Goal: Task Accomplishment & Management: Manage account settings

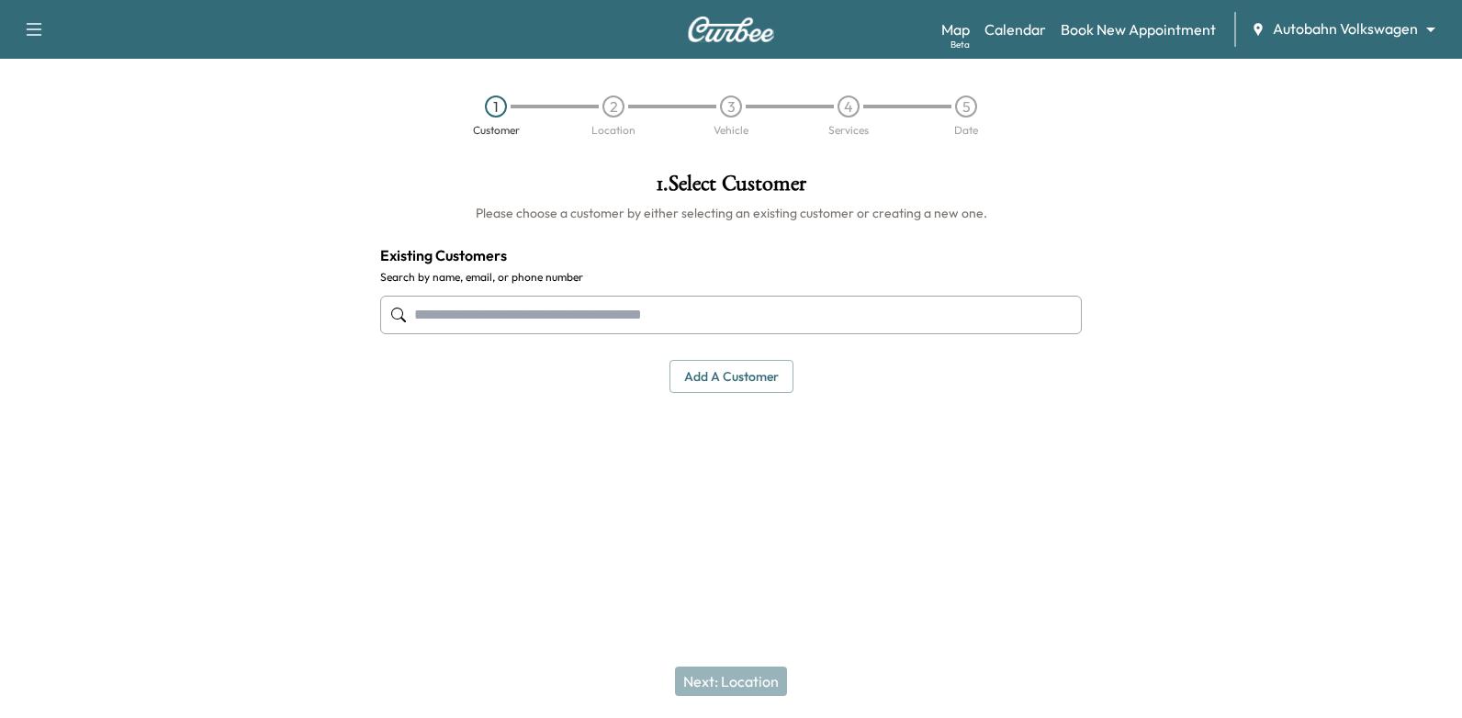
click at [1334, 35] on body "Support Log Out Map Beta Calendar Book New Appointment Autobahn Volkswagen ****…" at bounding box center [731, 359] width 1462 height 718
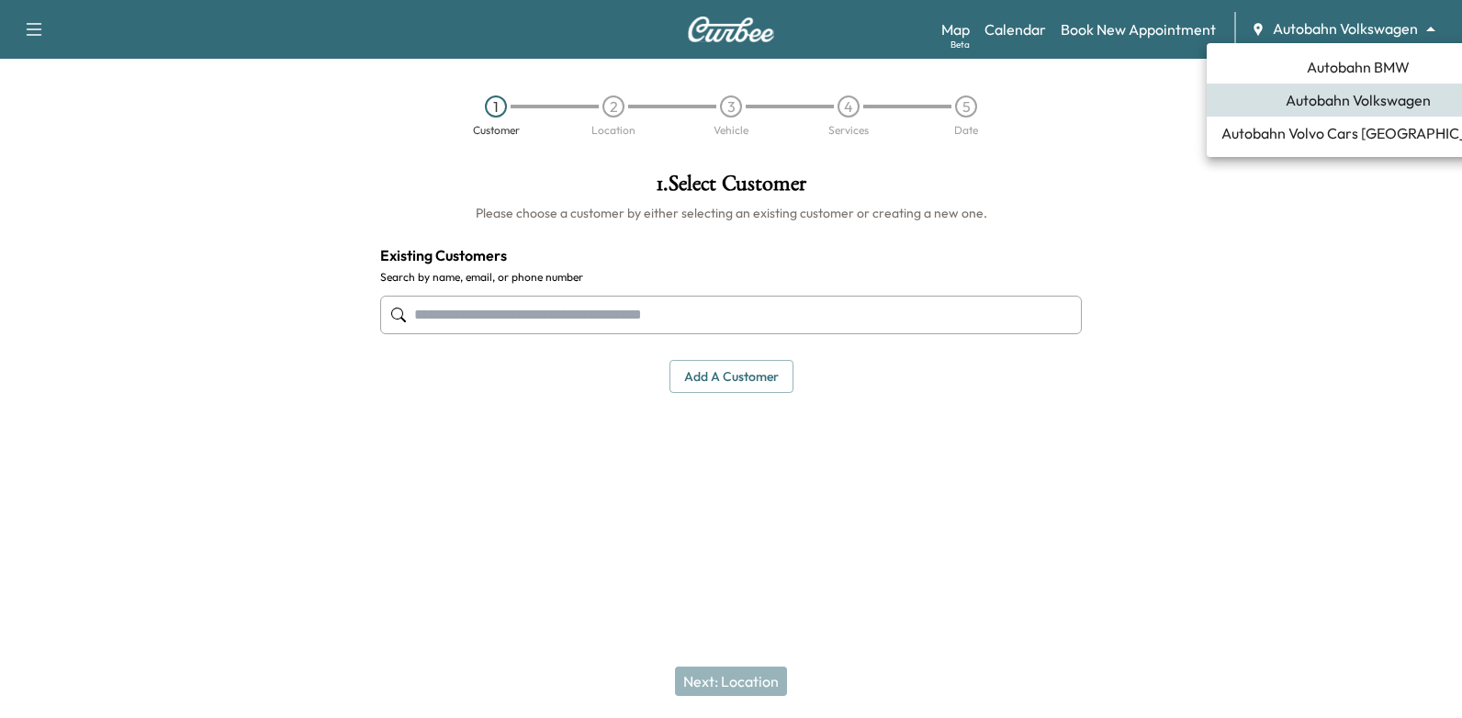
click at [1359, 70] on span "Autobahn BMW" at bounding box center [1357, 67] width 103 height 22
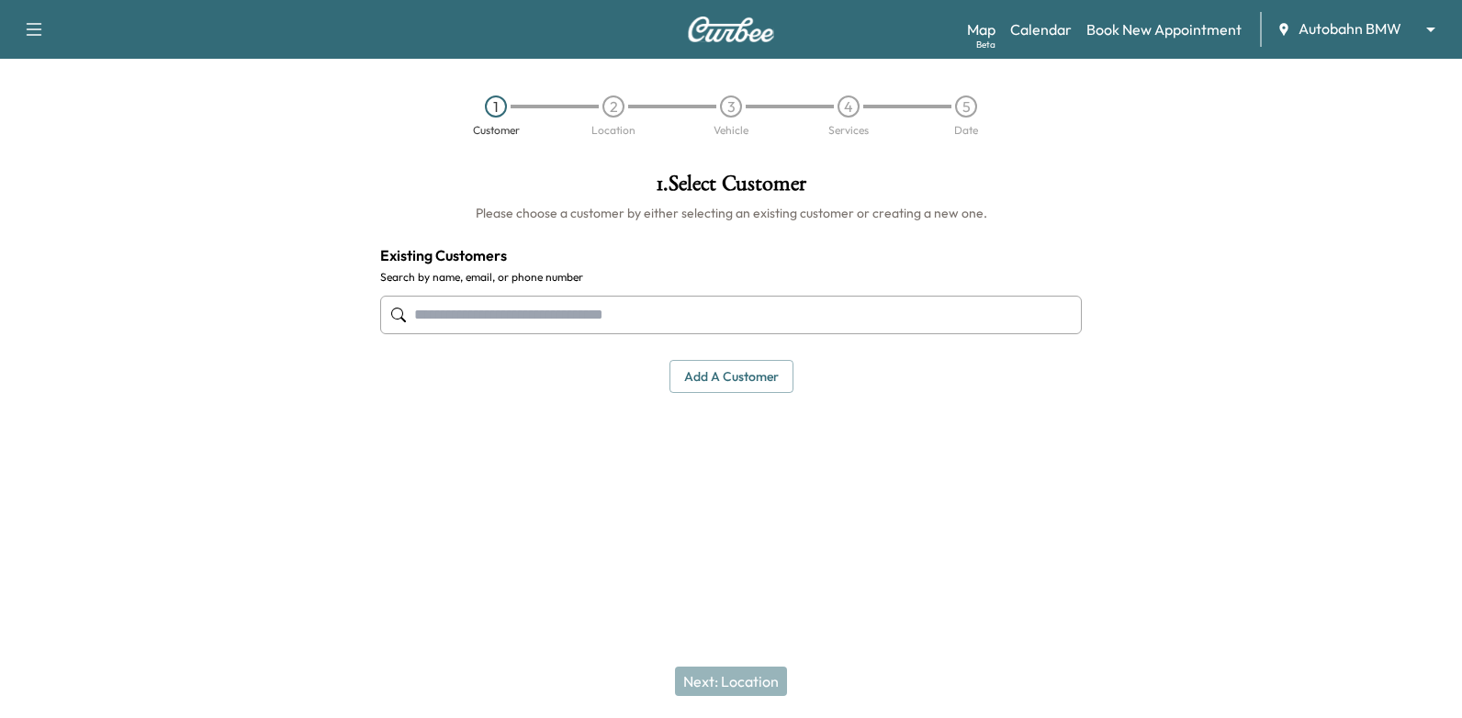
click at [1009, 43] on div "Map Beta Calendar Book New Appointment Autobahn BMW ******** ​" at bounding box center [1207, 29] width 480 height 35
click at [1043, 30] on link "Calendar" at bounding box center [1041, 29] width 62 height 22
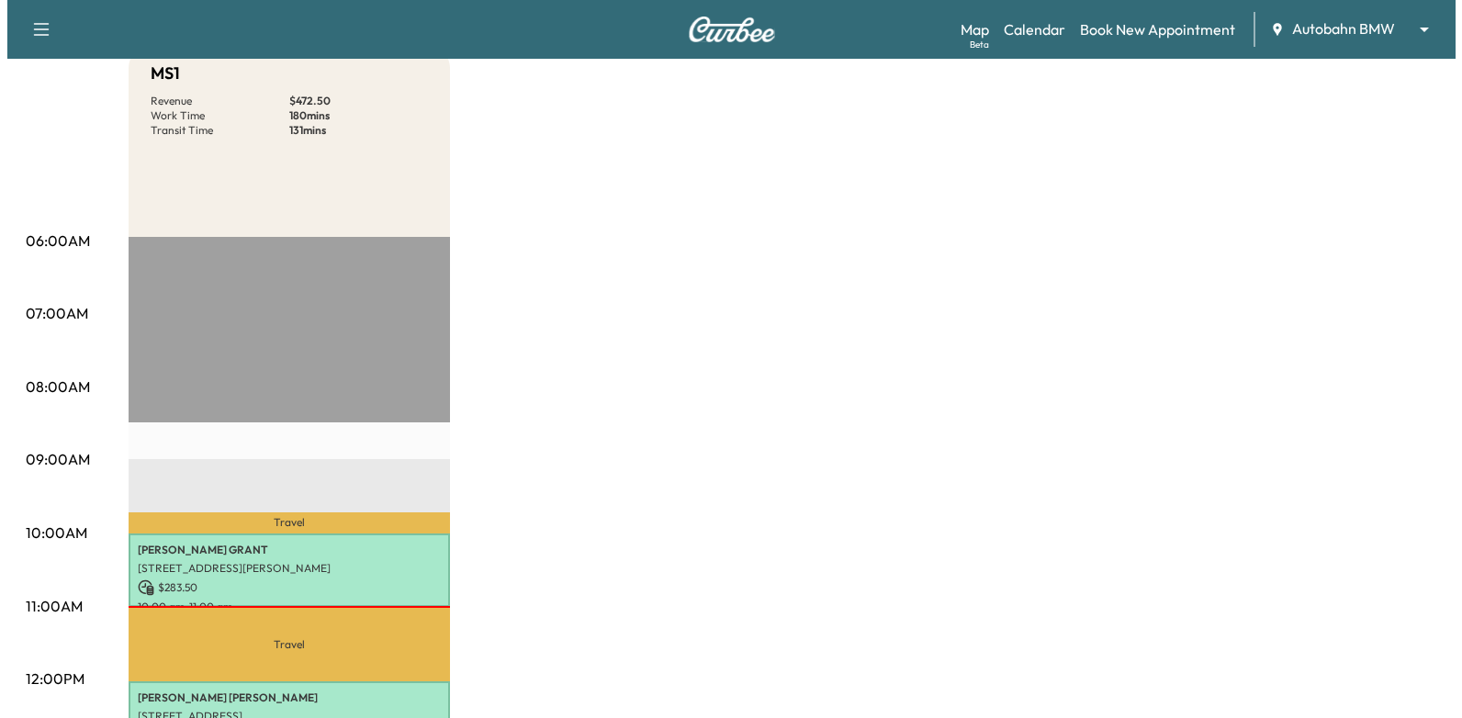
scroll to position [367, 0]
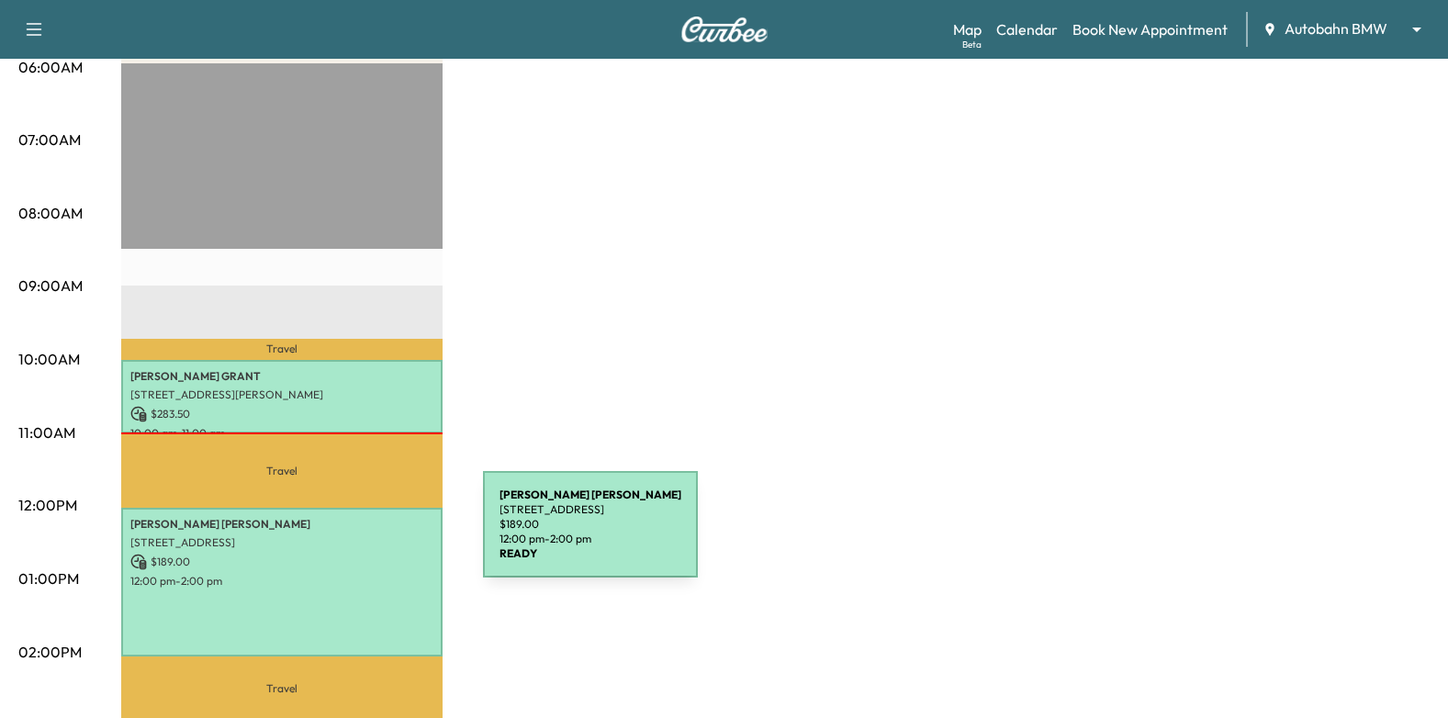
click at [345, 535] on p "[STREET_ADDRESS]" at bounding box center [281, 542] width 303 height 15
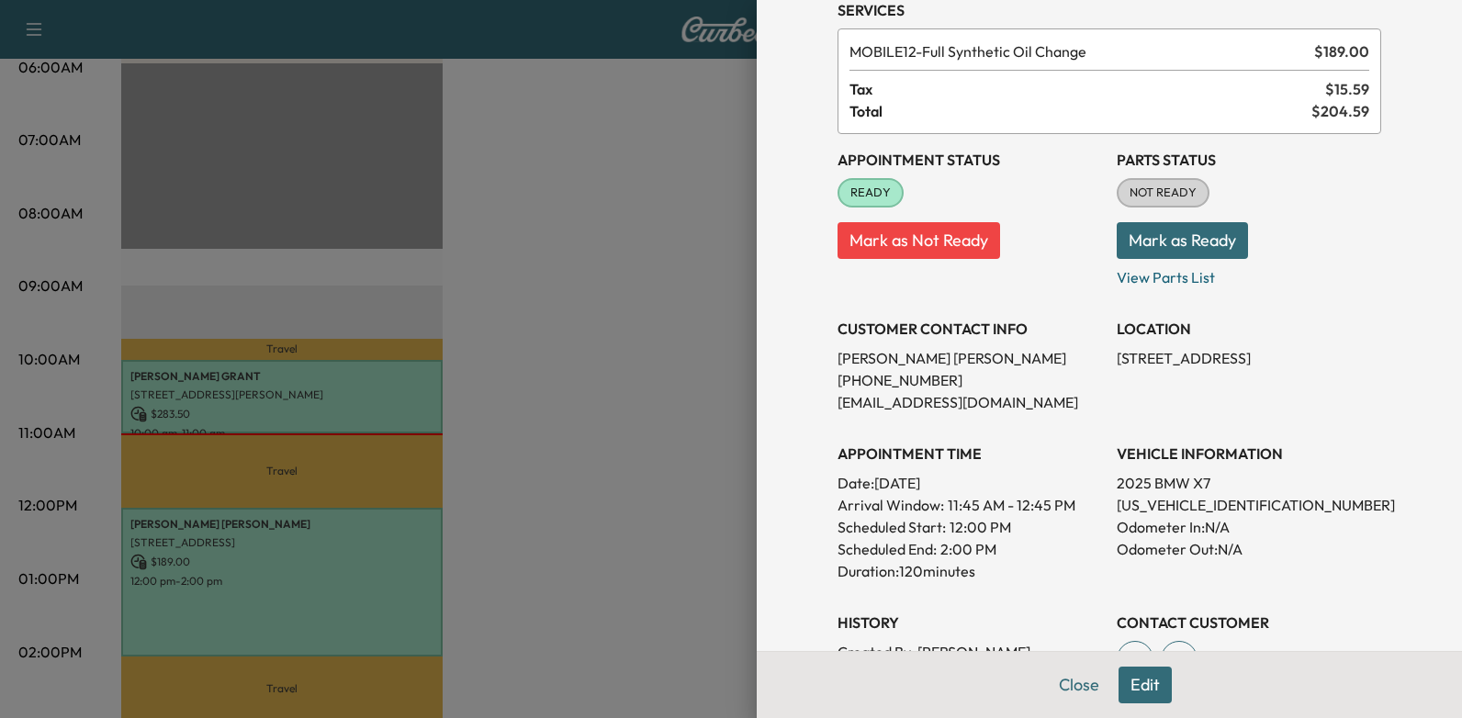
scroll to position [0, 0]
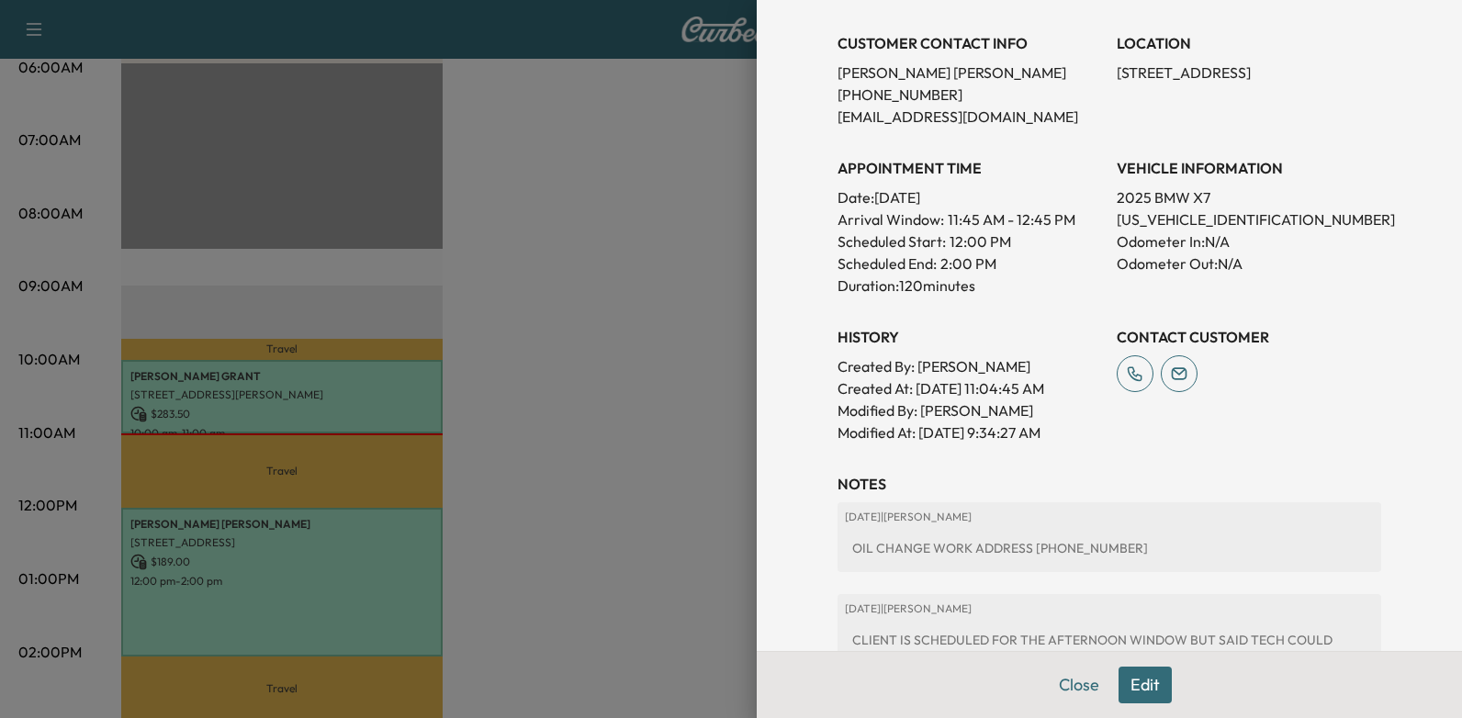
click at [1130, 681] on button "Edit" at bounding box center [1144, 685] width 53 height 37
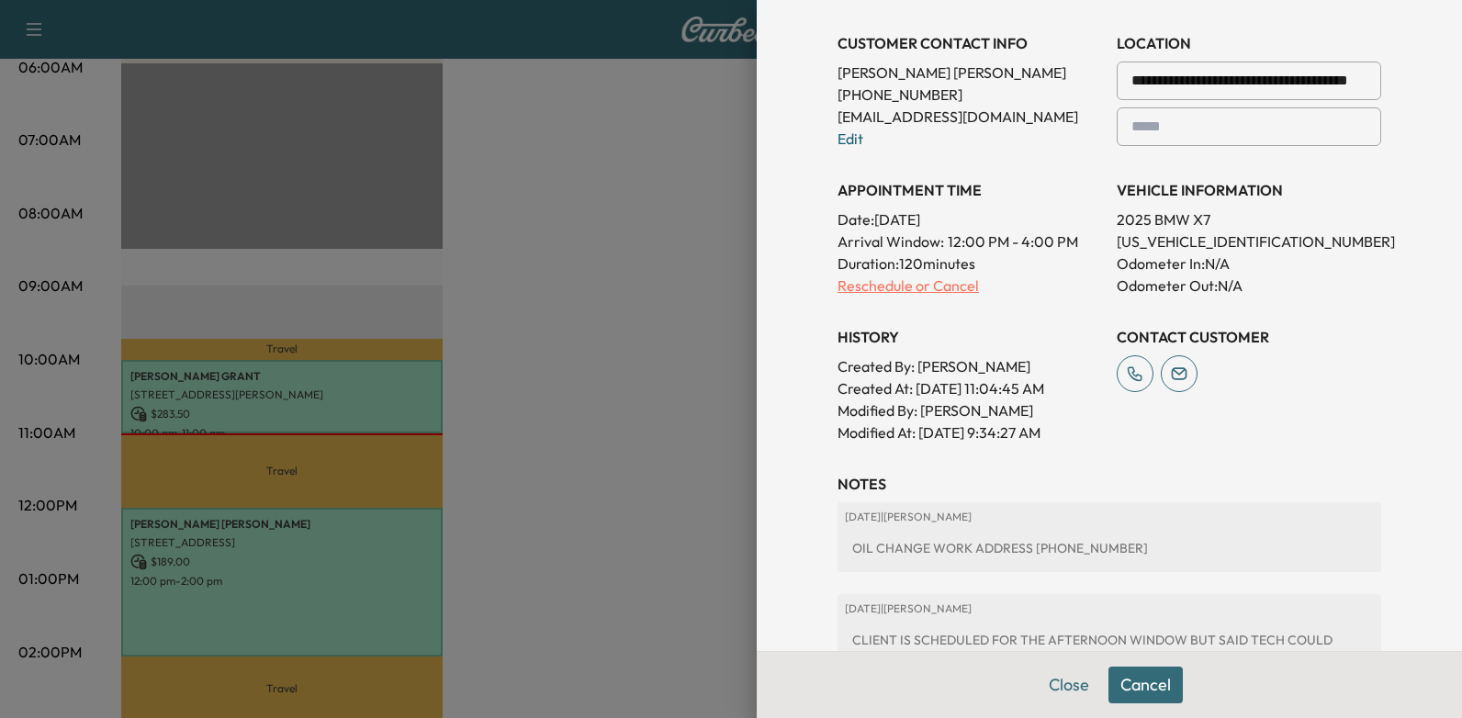
click at [940, 285] on p "Reschedule or Cancel" at bounding box center [969, 286] width 264 height 22
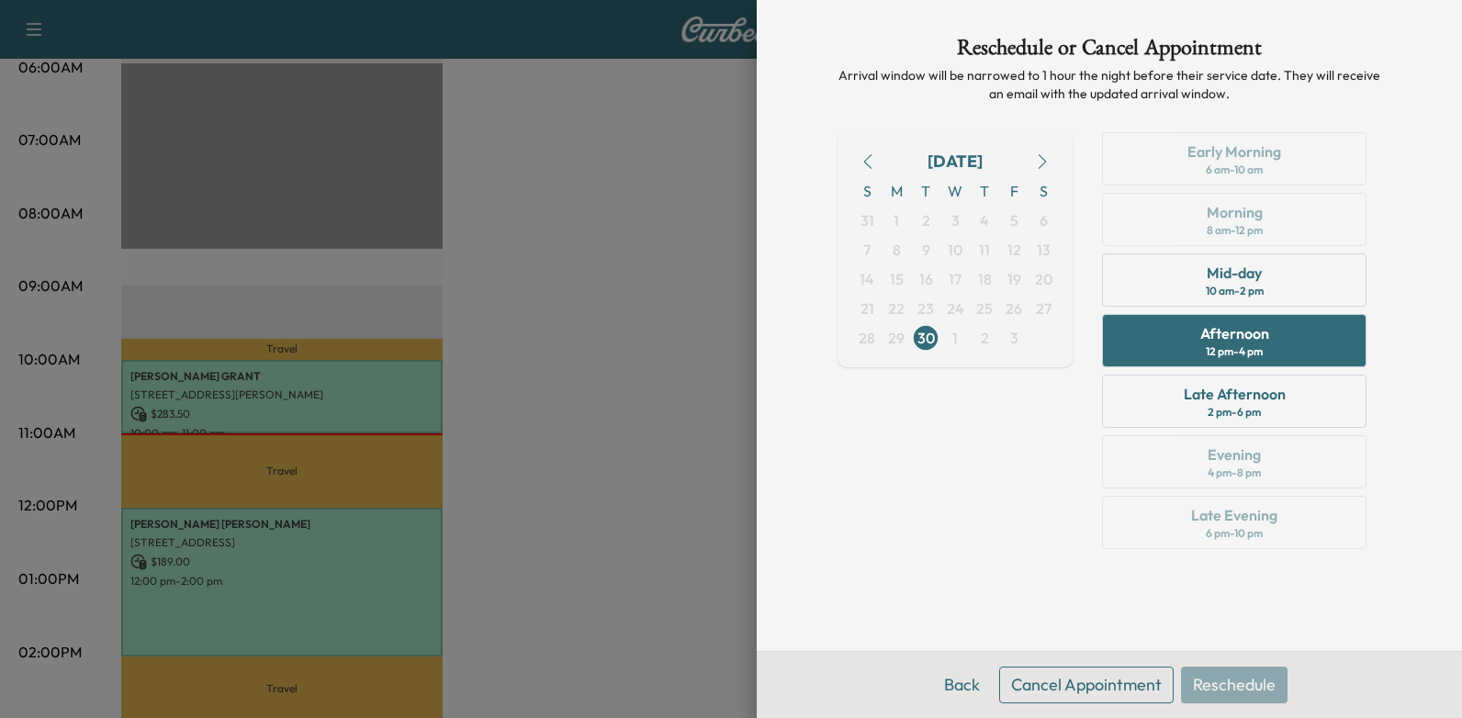
click at [1034, 163] on button "button" at bounding box center [1041, 161] width 31 height 29
click at [921, 277] on span "14" at bounding box center [925, 279] width 15 height 22
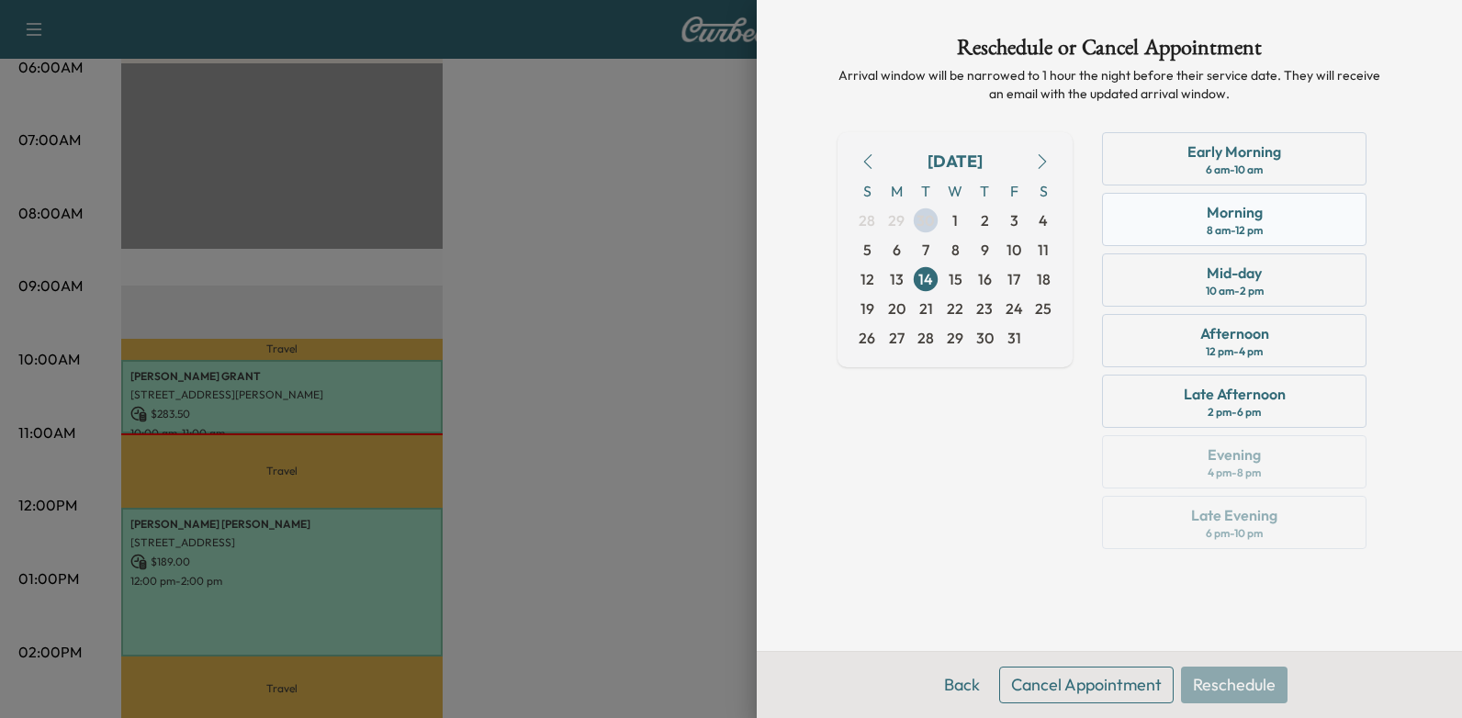
click at [1269, 231] on div "Morning 8 am - 12 pm" at bounding box center [1234, 219] width 264 height 53
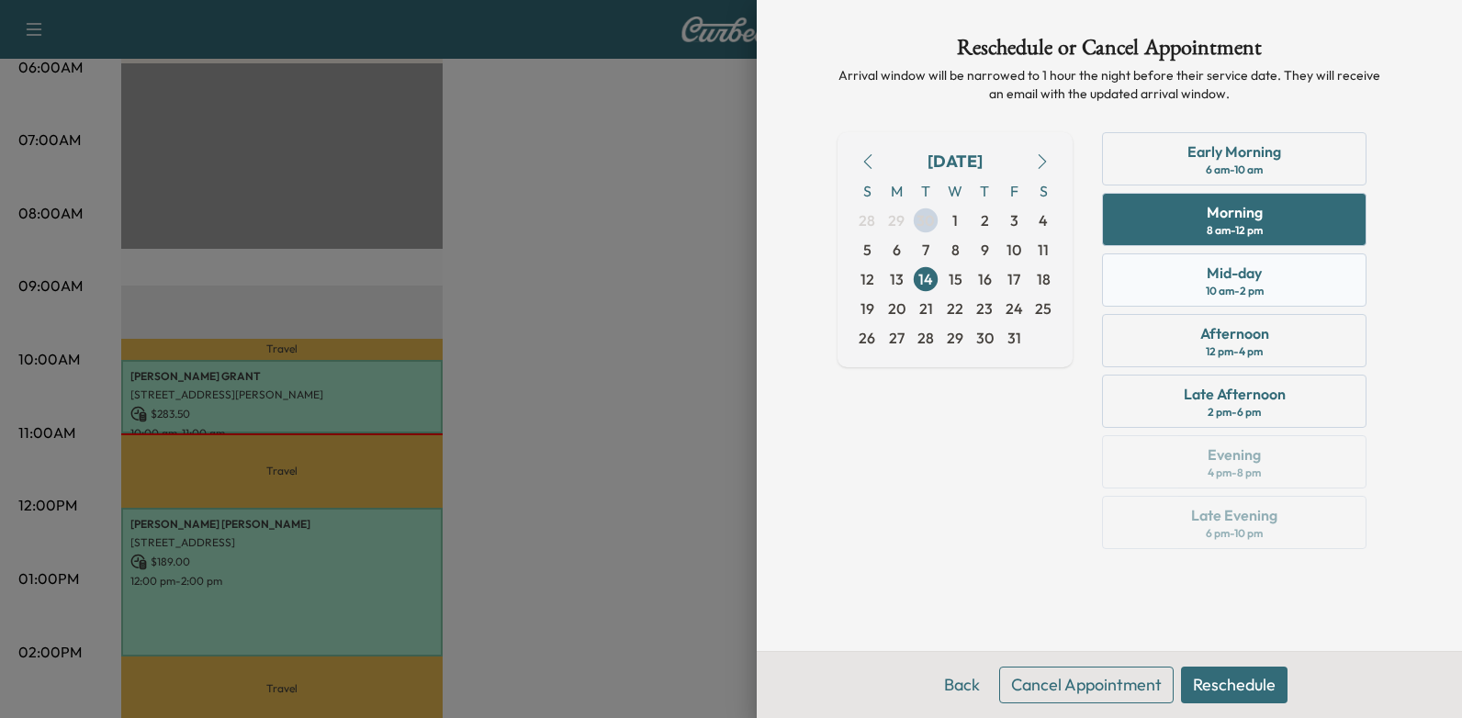
click at [1266, 278] on div "Mid-day 10 am - 2 pm" at bounding box center [1234, 279] width 264 height 53
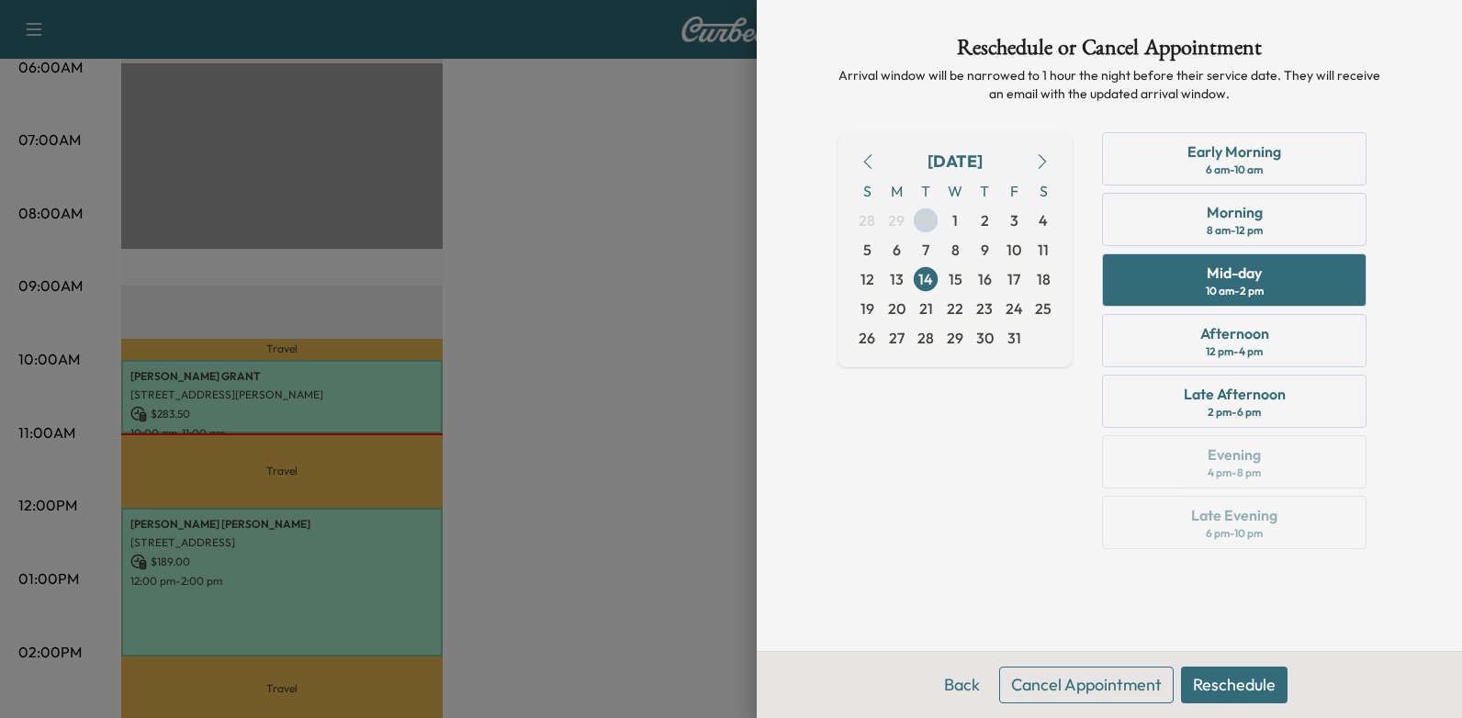
click at [1266, 686] on button "Reschedule" at bounding box center [1234, 685] width 107 height 37
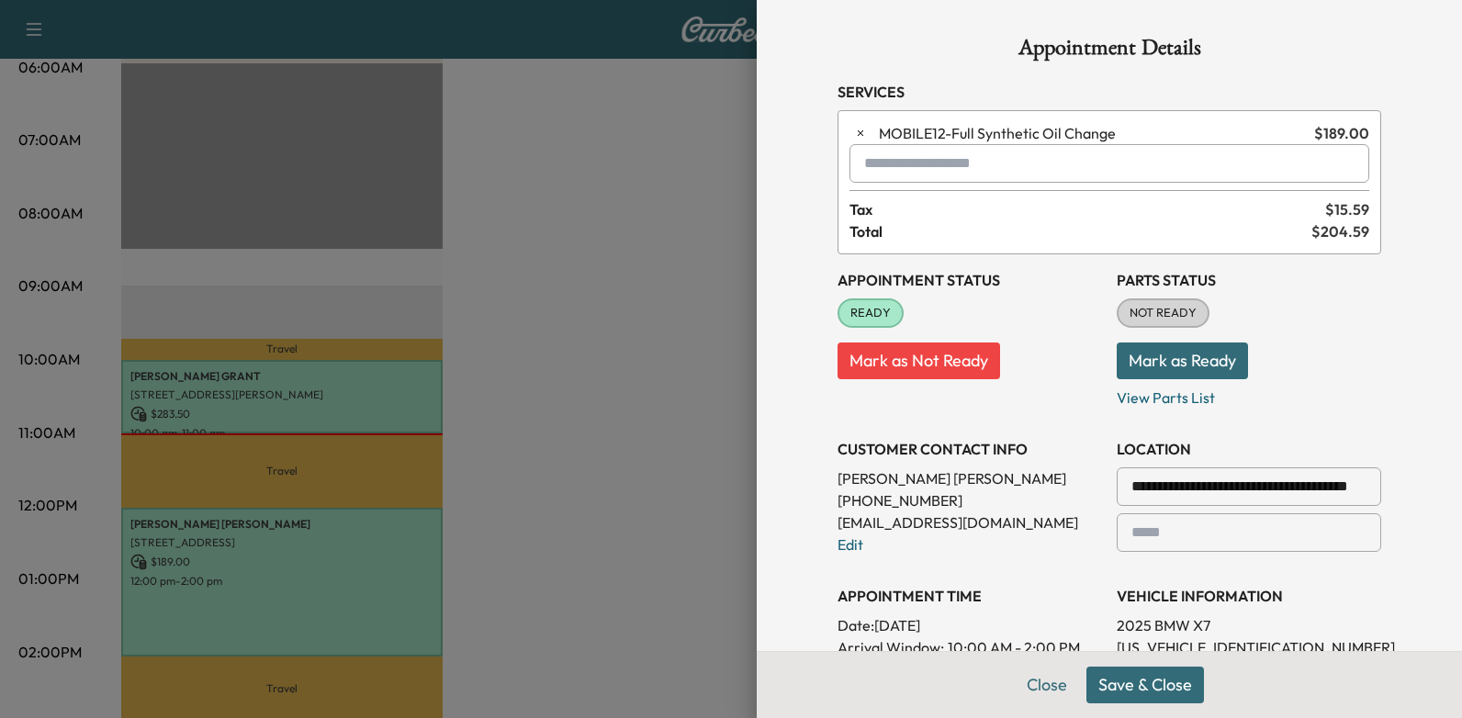
click at [1139, 679] on button "Save & Close" at bounding box center [1145, 685] width 118 height 37
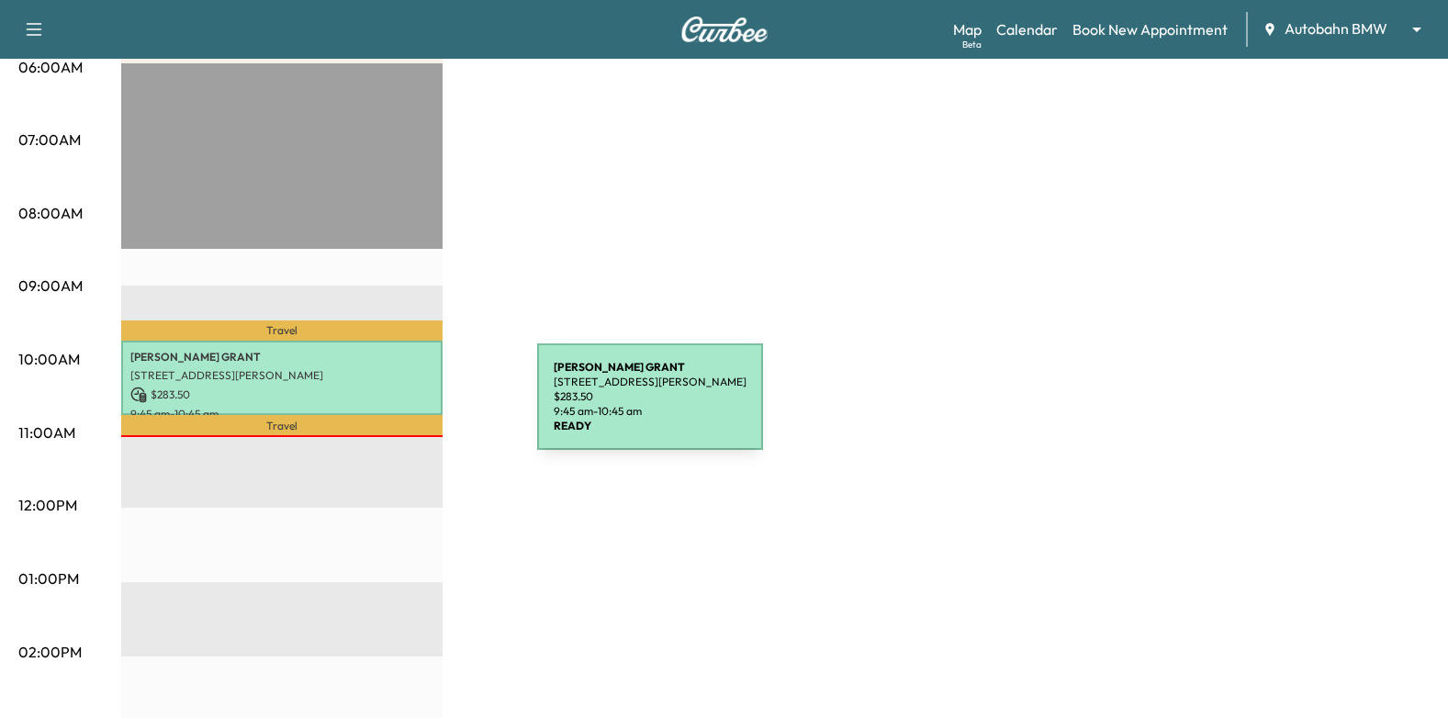
click at [367, 378] on p "[STREET_ADDRESS][PERSON_NAME]" at bounding box center [281, 375] width 303 height 15
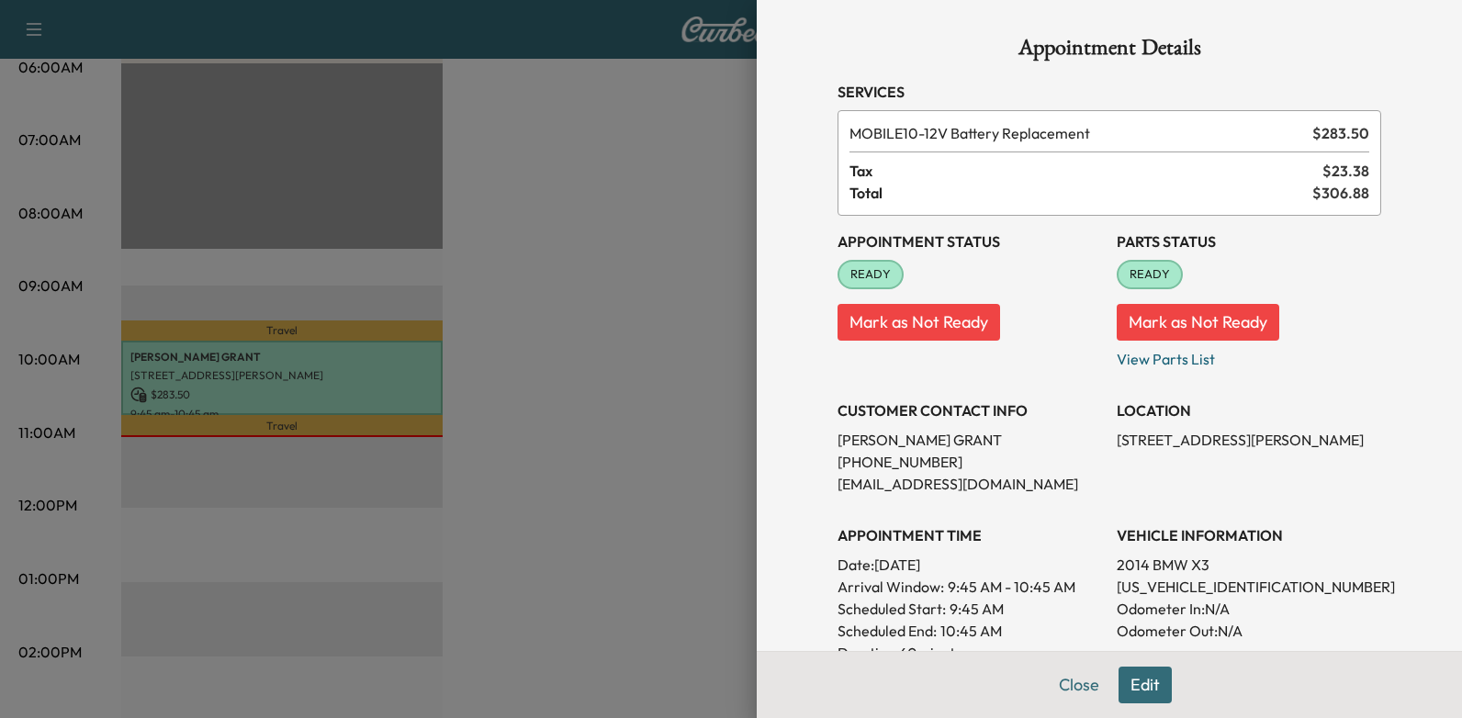
click at [649, 445] on div at bounding box center [731, 359] width 1462 height 718
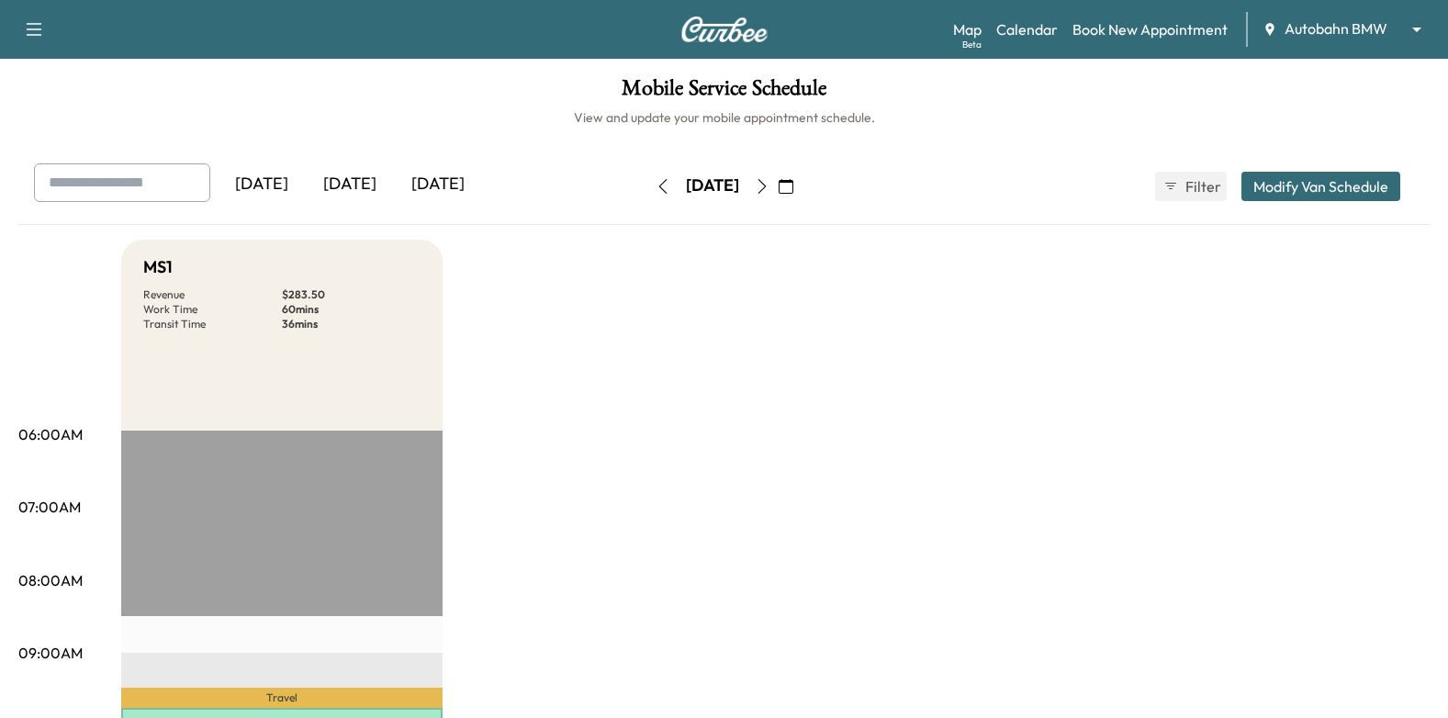
click at [802, 195] on button "button" at bounding box center [785, 186] width 31 height 29
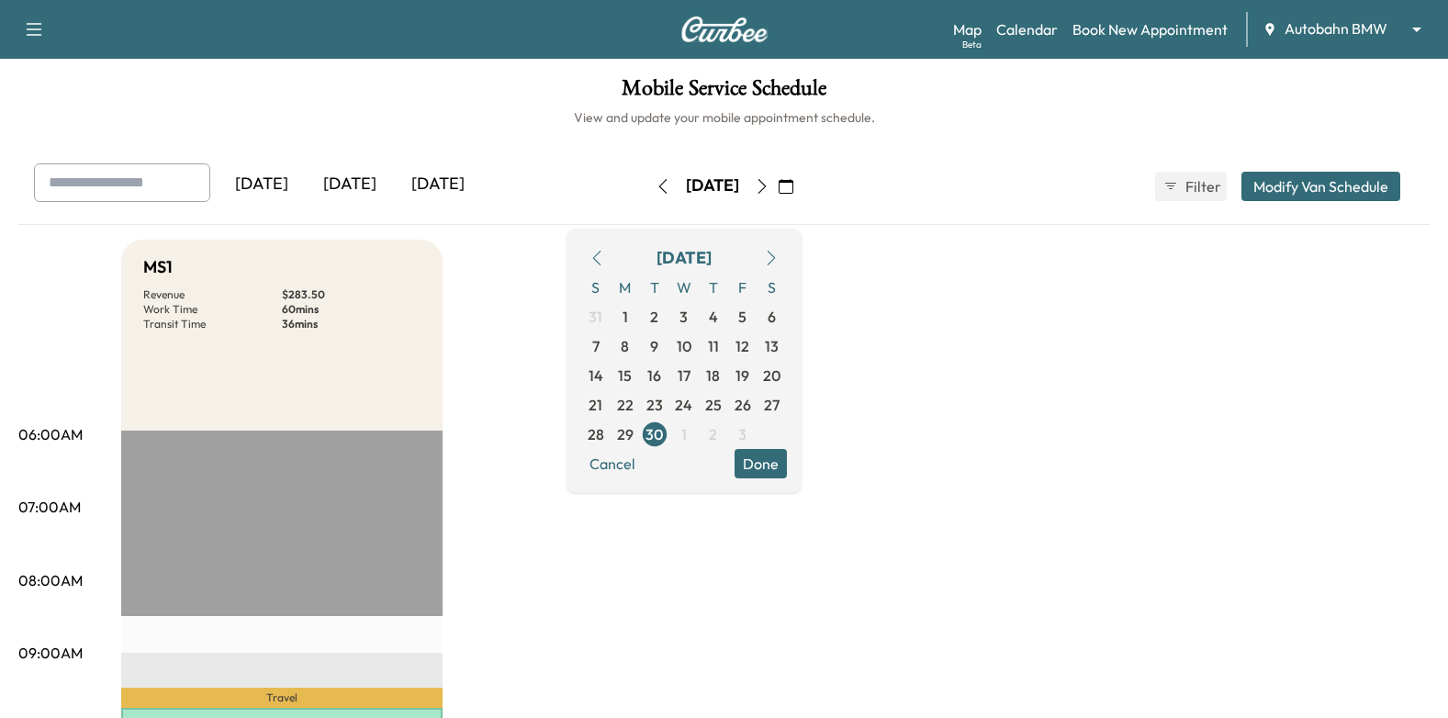
click at [775, 264] on icon "button" at bounding box center [771, 258] width 8 height 15
click at [632, 373] on span "13" at bounding box center [625, 375] width 14 height 22
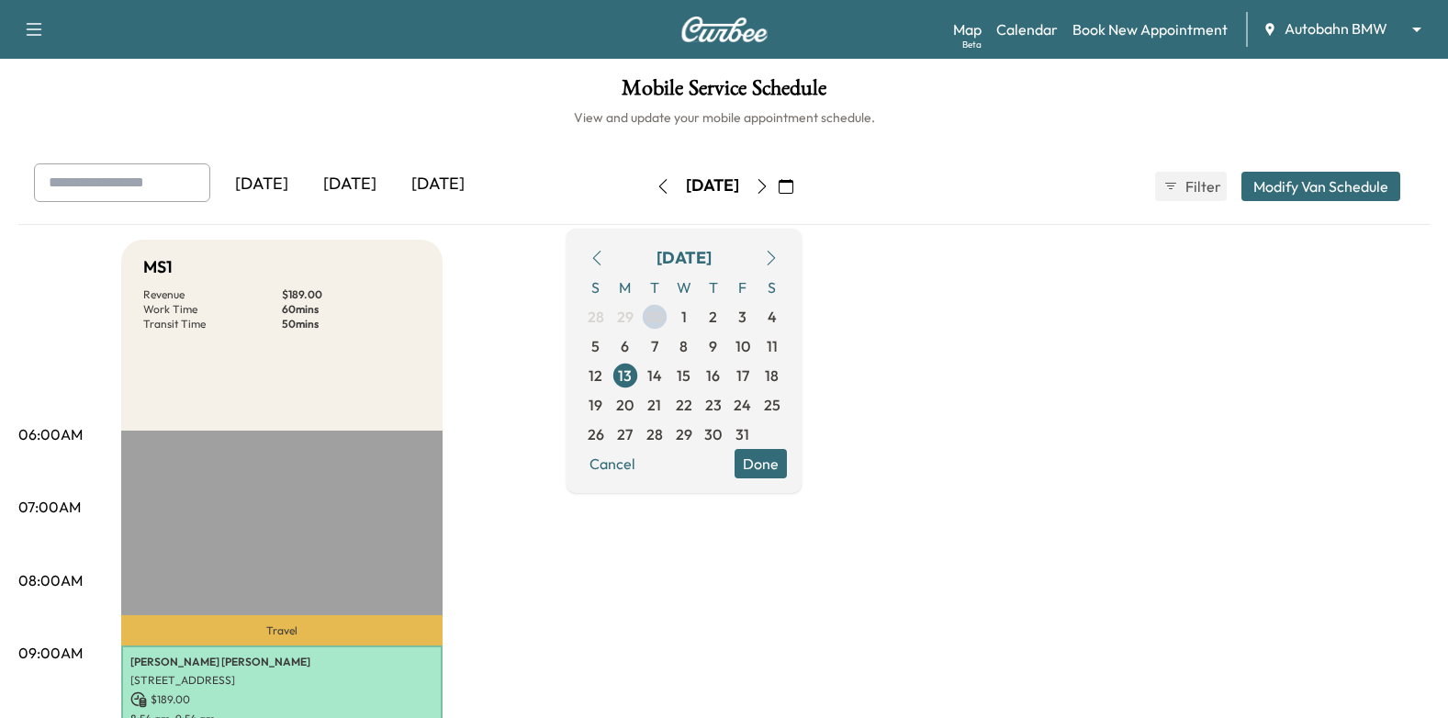
click at [787, 458] on button "Done" at bounding box center [761, 463] width 52 height 29
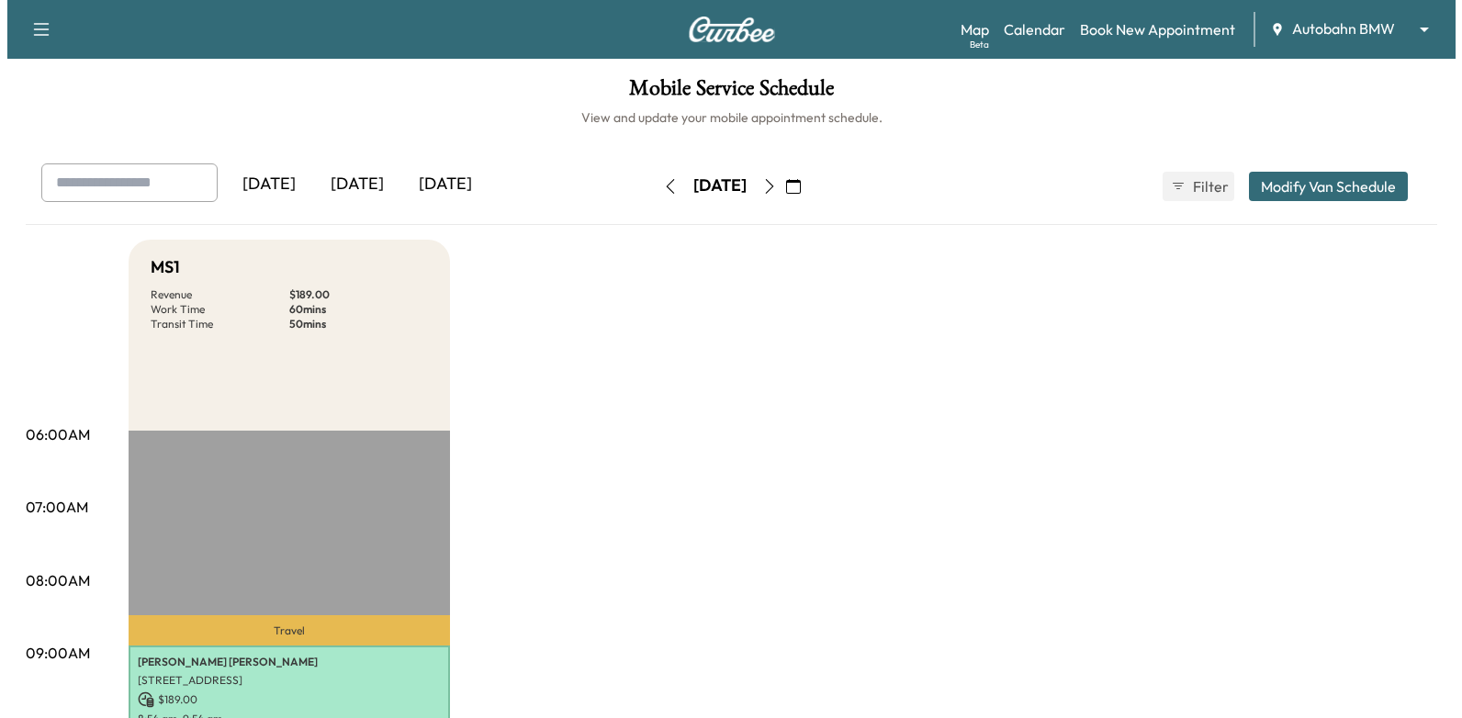
scroll to position [275, 0]
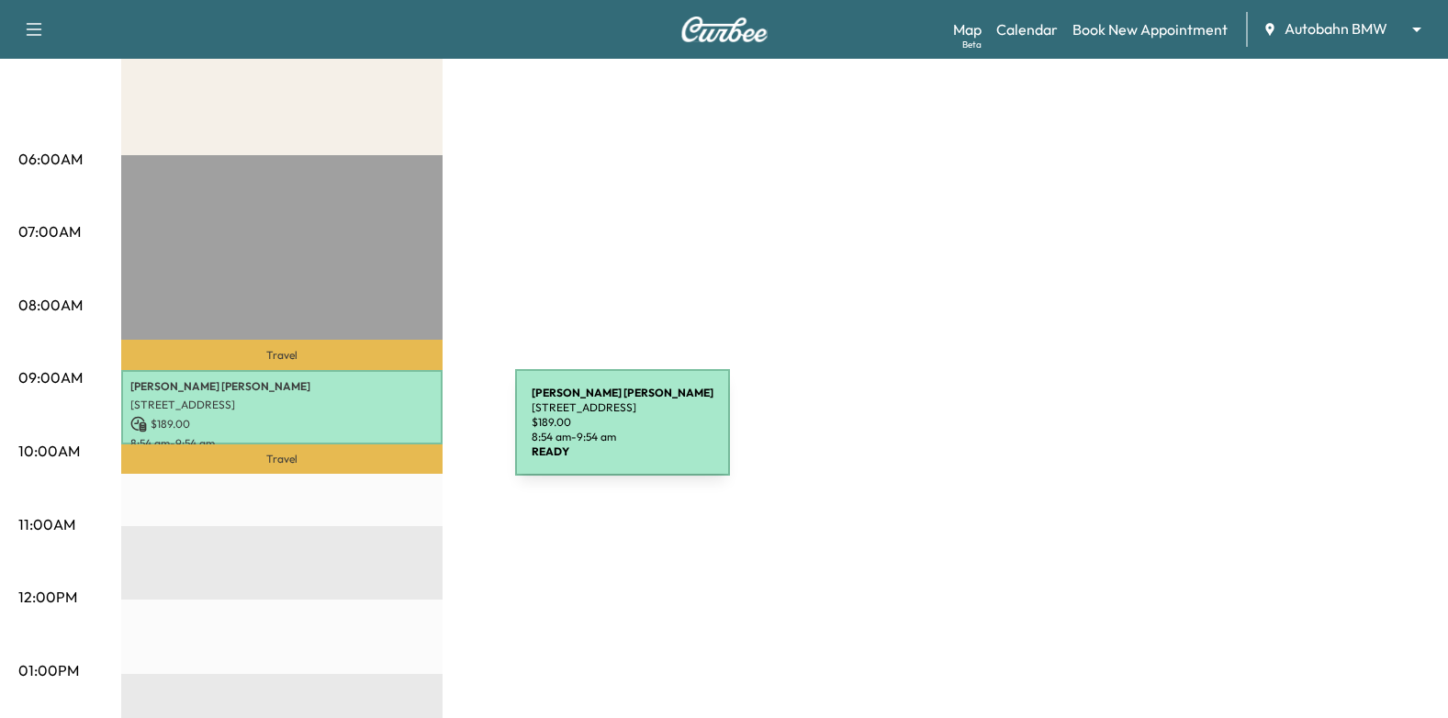
click at [377, 436] on p "8:54 am - 9:54 am" at bounding box center [281, 443] width 303 height 15
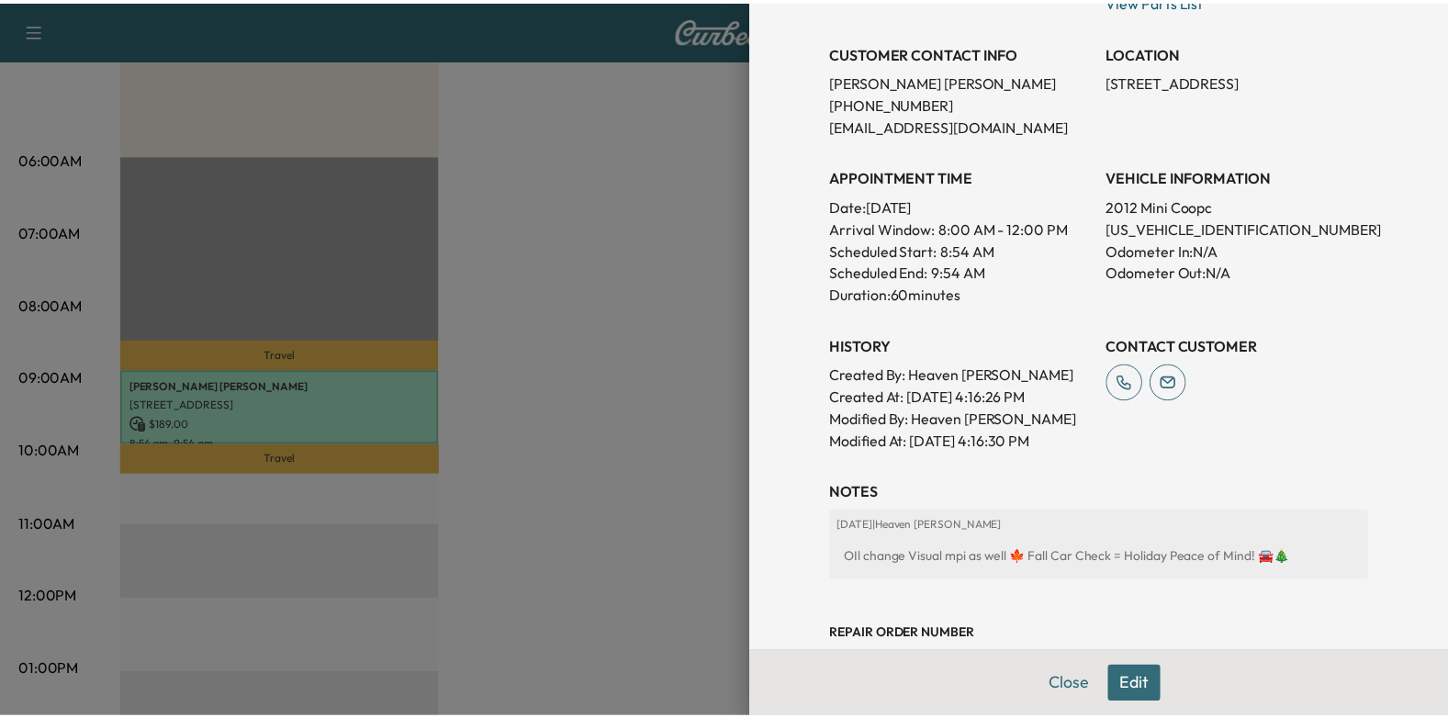
scroll to position [367, 0]
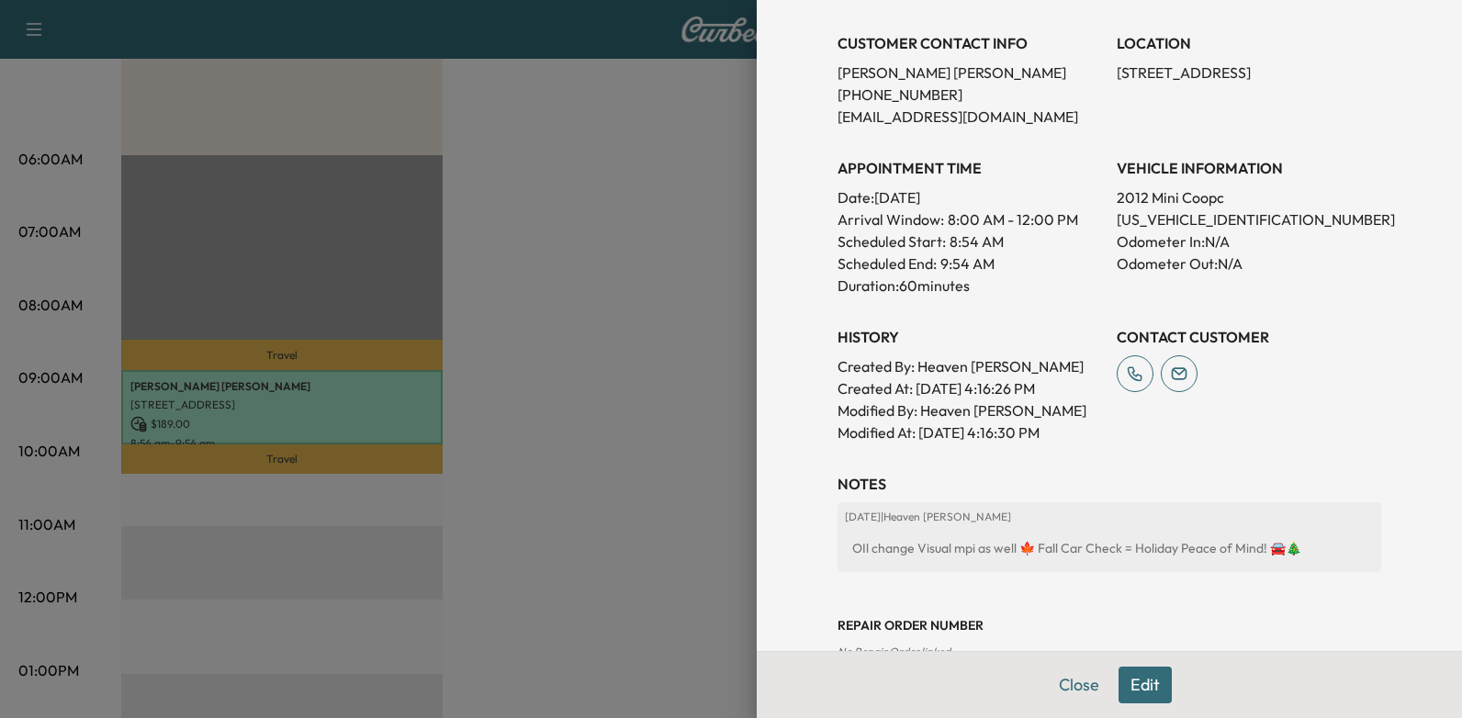
click at [571, 361] on div at bounding box center [731, 359] width 1462 height 718
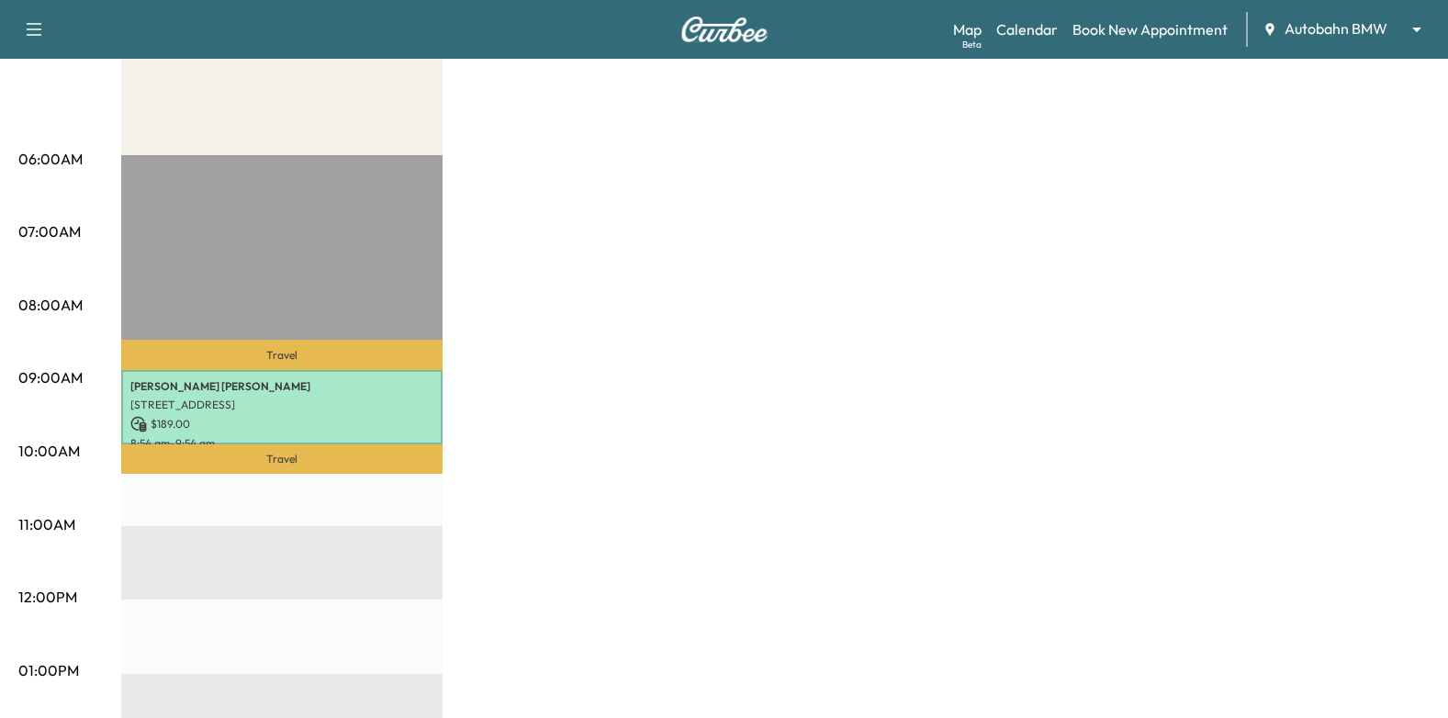
scroll to position [0, 0]
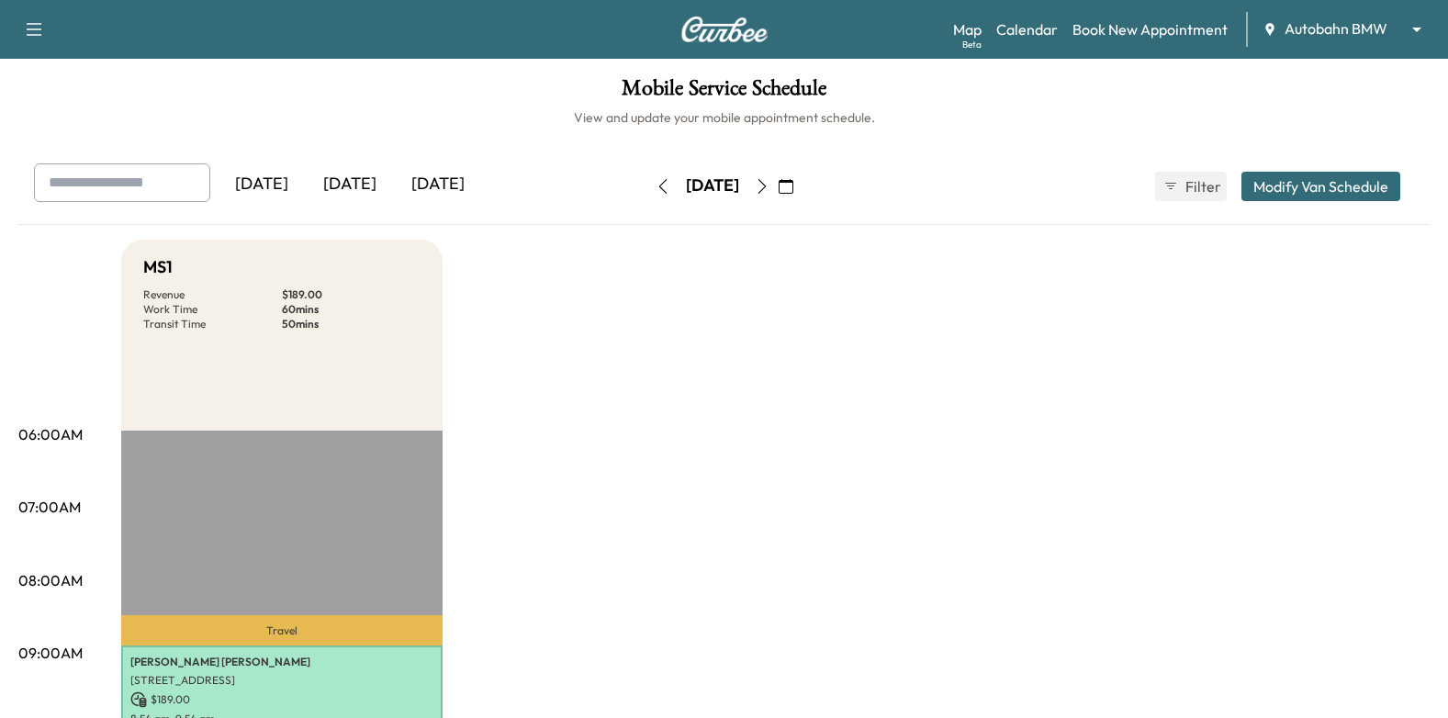
click at [766, 185] on icon "button" at bounding box center [761, 186] width 8 height 15
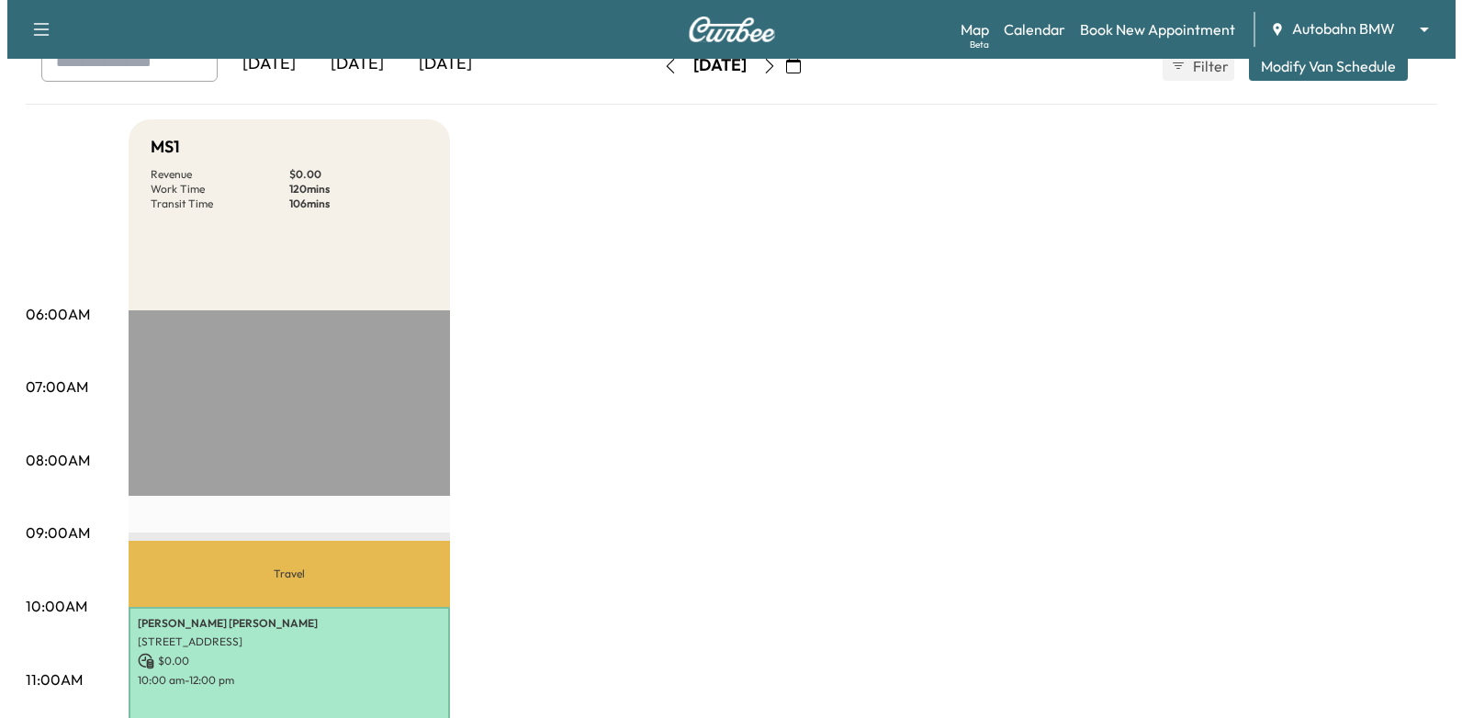
scroll to position [275, 0]
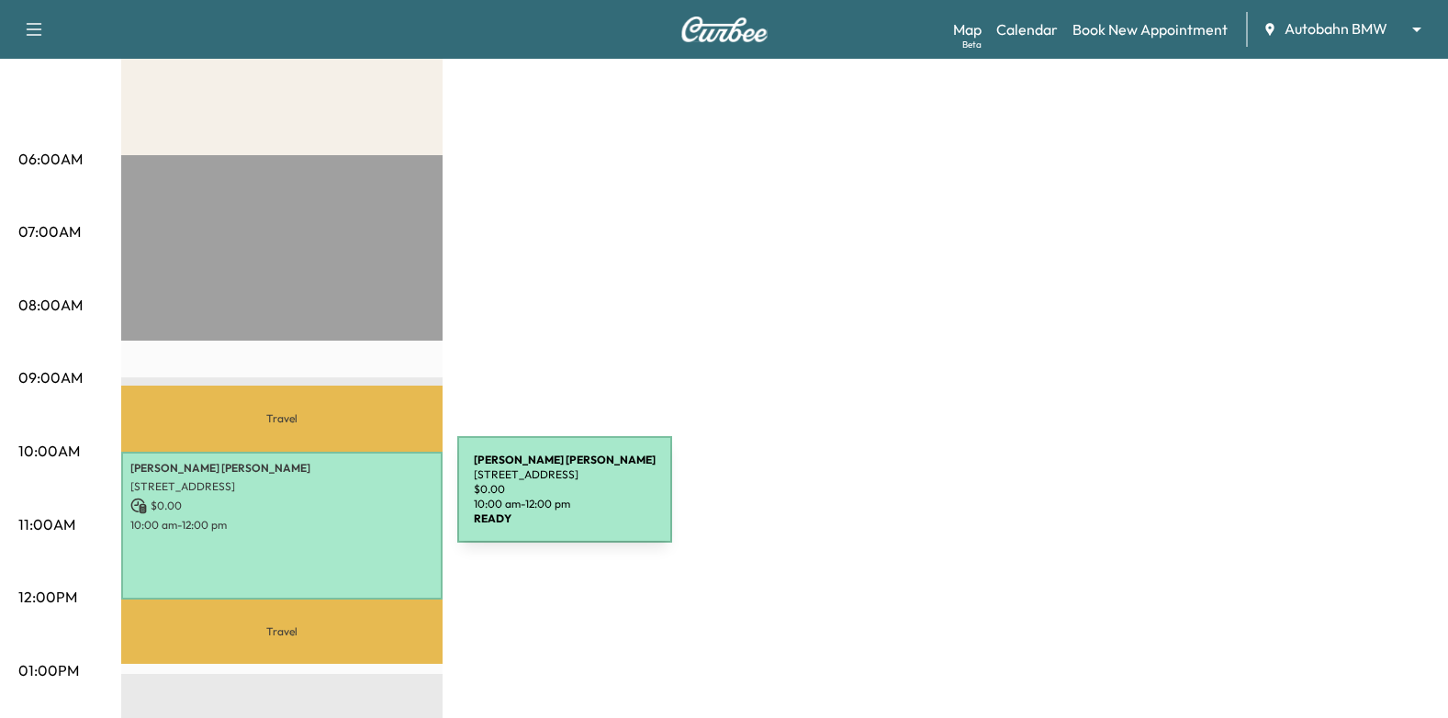
click at [320, 500] on p "$ 0.00" at bounding box center [281, 506] width 303 height 17
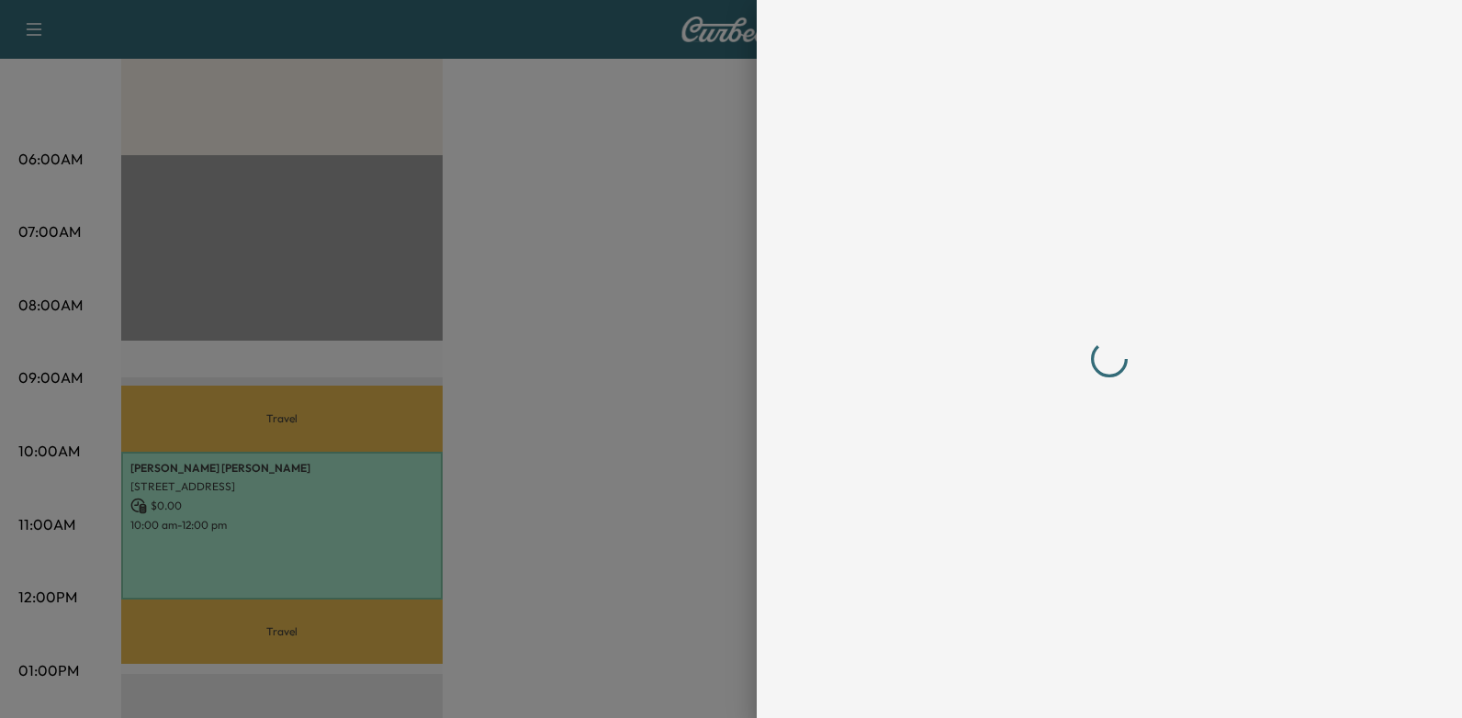
scroll to position [0, 0]
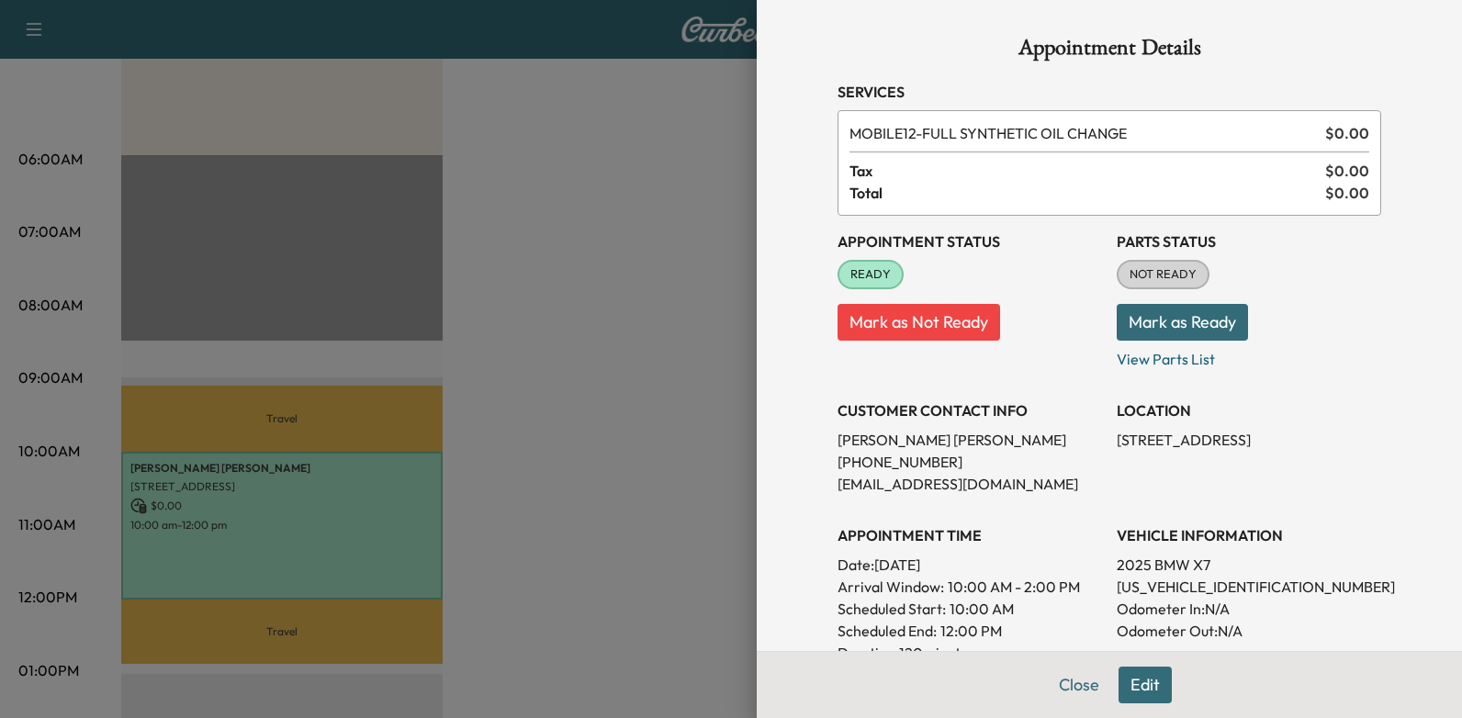
drag, startPoint x: 827, startPoint y: 439, endPoint x: 914, endPoint y: 439, distance: 86.3
click at [914, 439] on div "Appointment Details Services MOBILE12 - FULL SYNTHETIC OIL CHANGE $ 0.00 Tax $ …" at bounding box center [1109, 638] width 588 height 1277
drag, startPoint x: 824, startPoint y: 439, endPoint x: 964, endPoint y: 439, distance: 139.6
click at [964, 439] on p "[PERSON_NAME]" at bounding box center [969, 440] width 264 height 22
drag, startPoint x: 964, startPoint y: 439, endPoint x: 926, endPoint y: 435, distance: 37.8
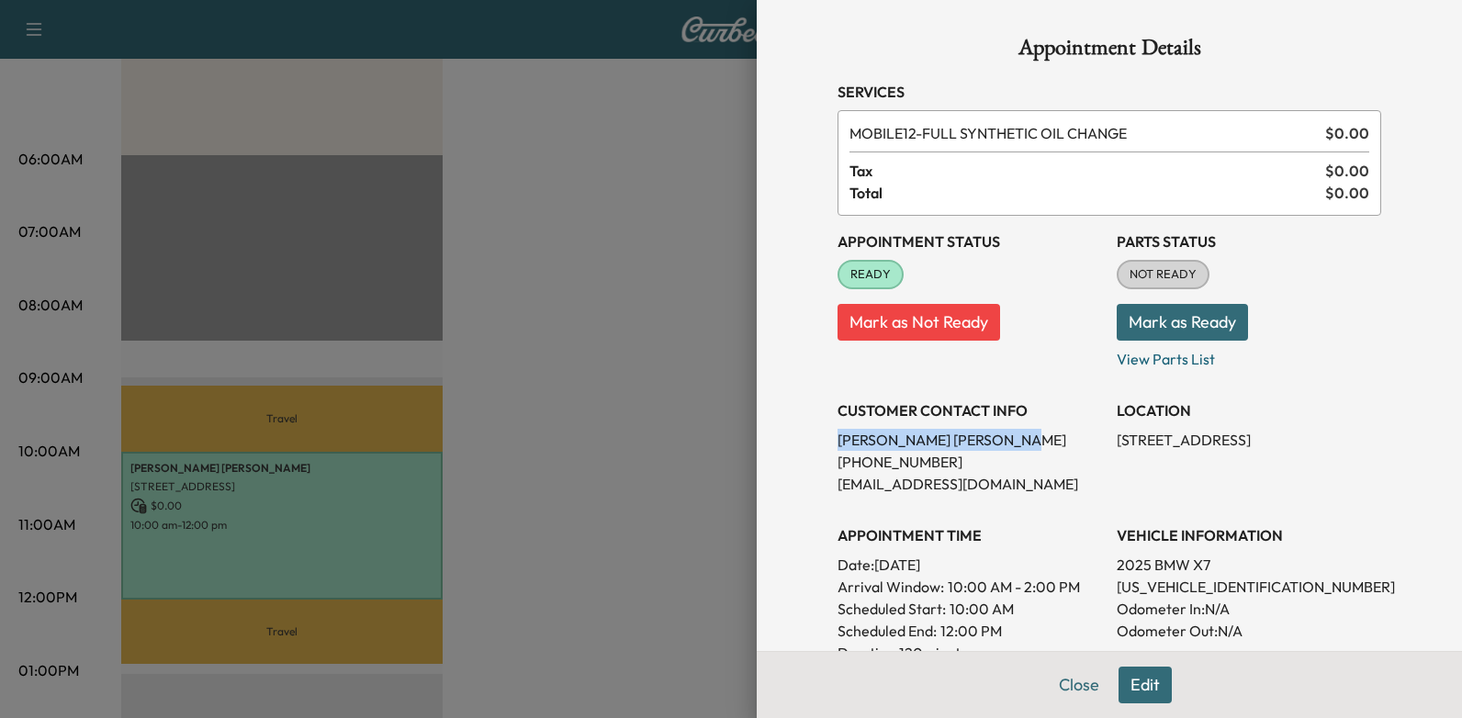
copy p "[PERSON_NAME]"
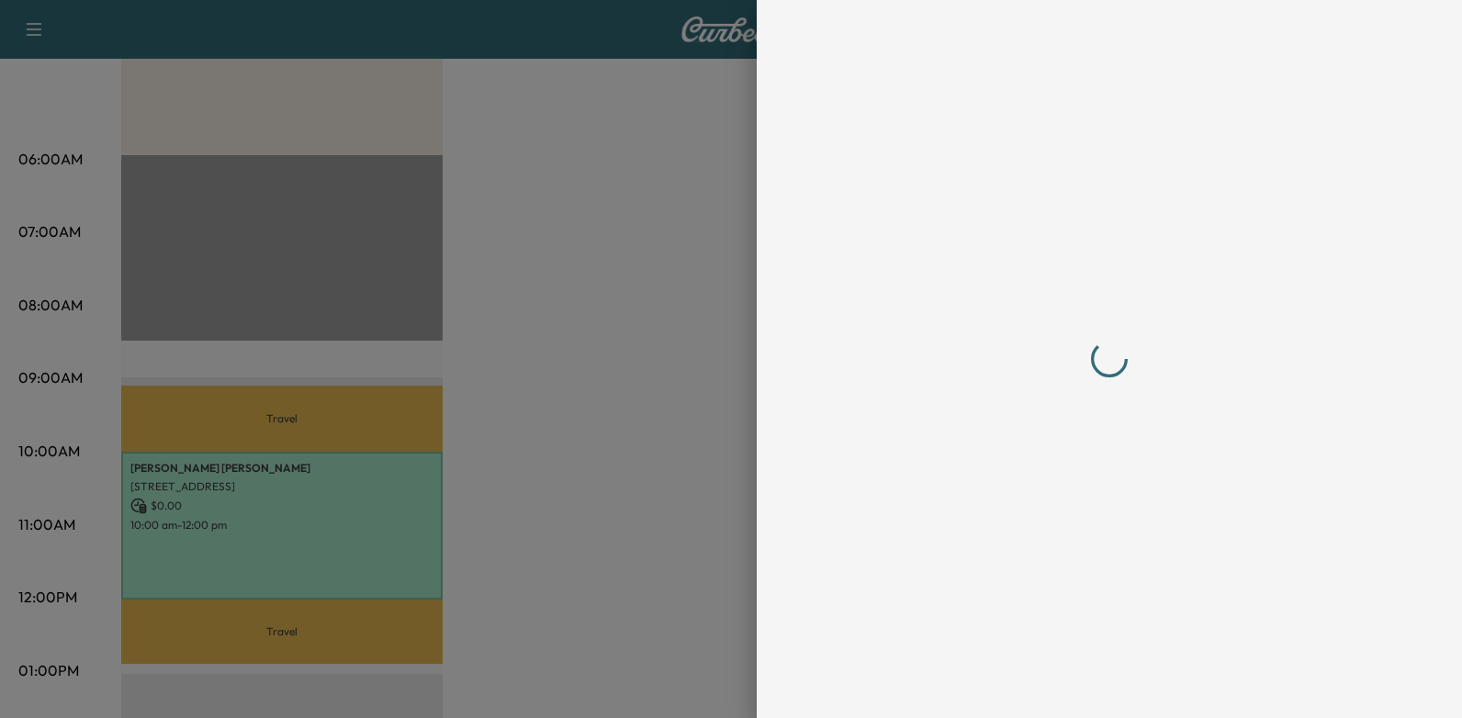
click at [1149, 678] on div at bounding box center [1109, 359] width 544 height 645
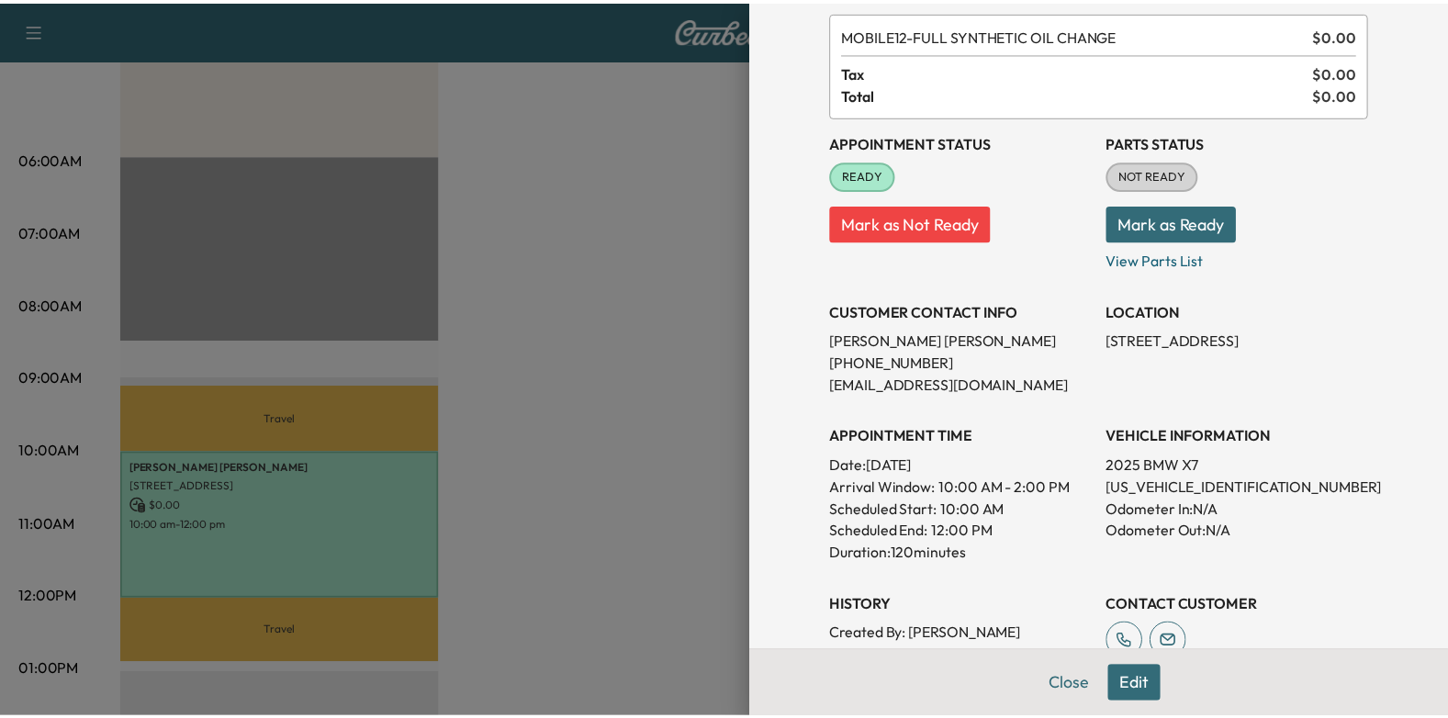
scroll to position [92, 0]
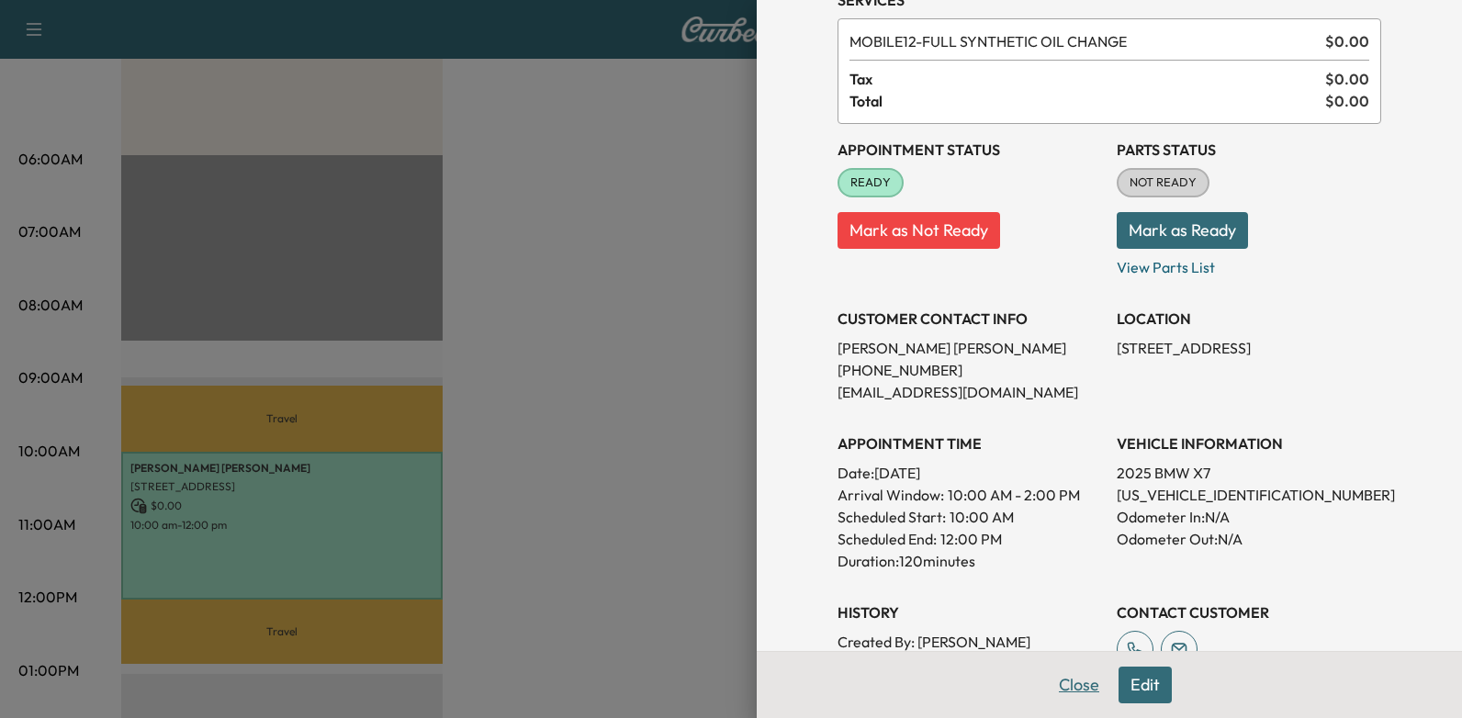
click at [1059, 686] on button "Close" at bounding box center [1079, 685] width 64 height 37
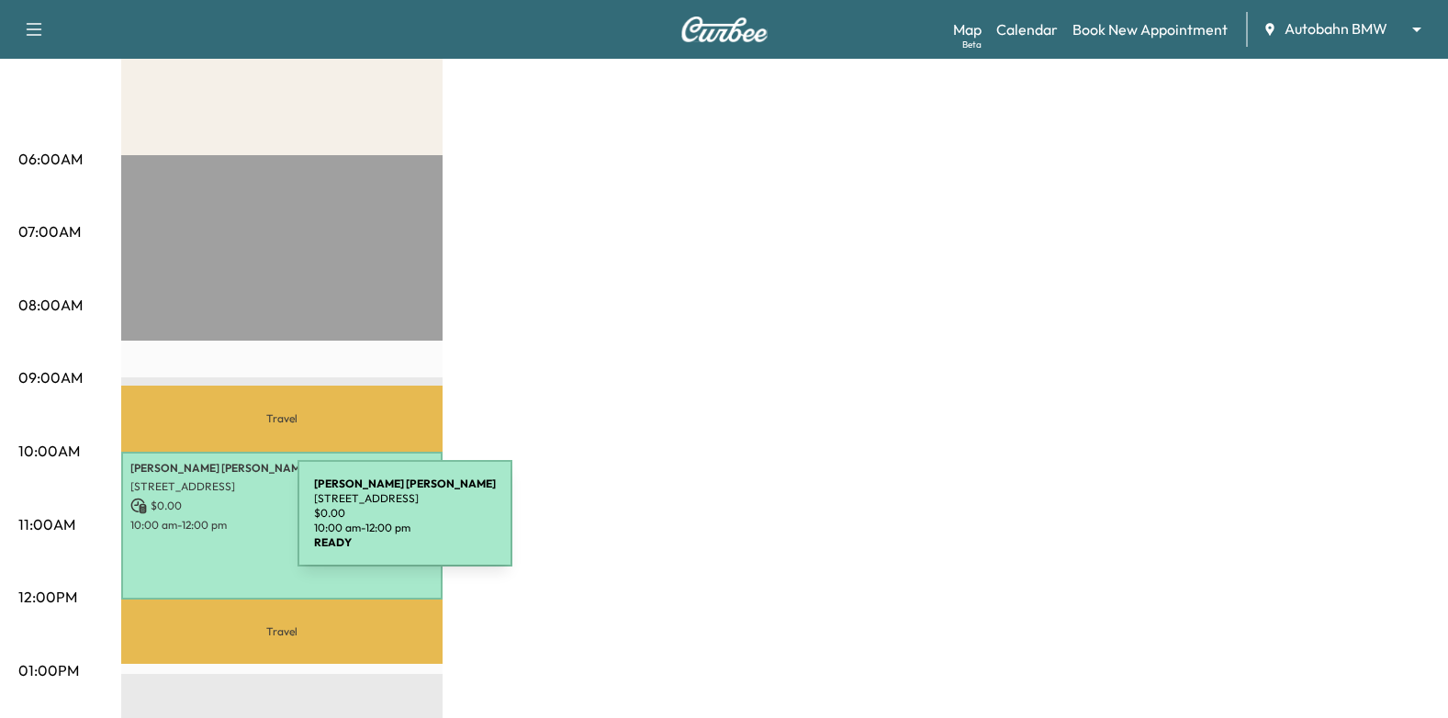
click at [160, 524] on p "10:00 am - 12:00 pm" at bounding box center [281, 525] width 303 height 15
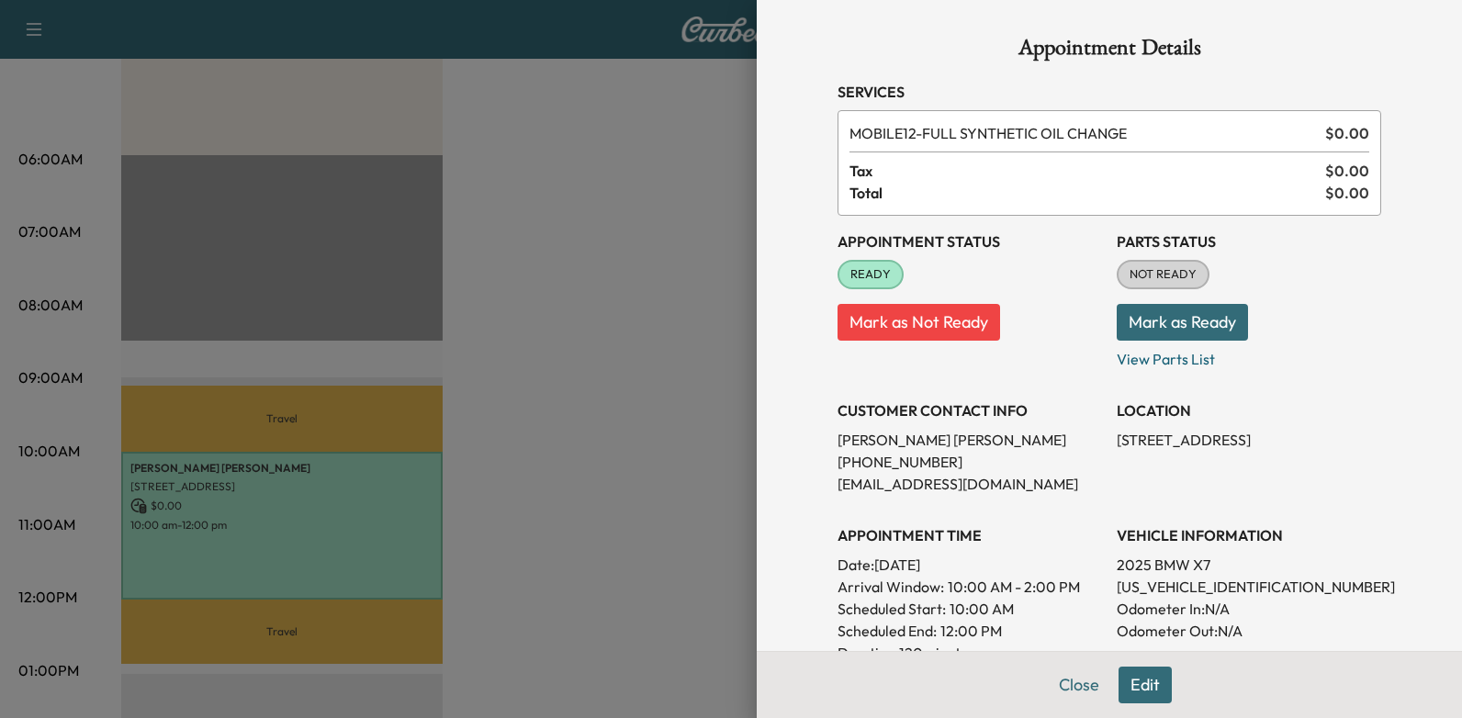
drag, startPoint x: 865, startPoint y: 565, endPoint x: 1030, endPoint y: 566, distance: 165.3
click at [1030, 566] on p "Date: [DATE]" at bounding box center [969, 565] width 264 height 22
drag, startPoint x: 1030, startPoint y: 566, endPoint x: 959, endPoint y: 559, distance: 71.0
copy p "[DATE]"
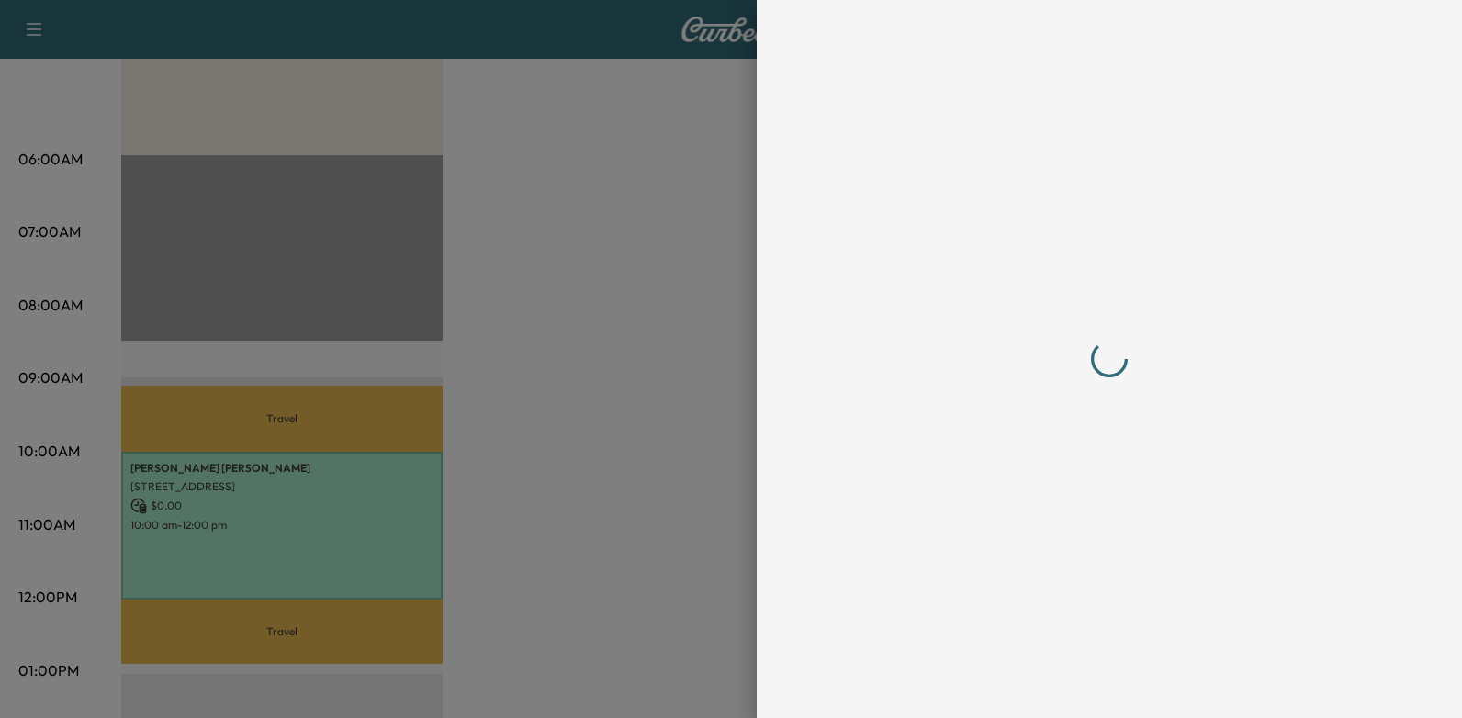
click at [634, 304] on div at bounding box center [731, 359] width 1462 height 718
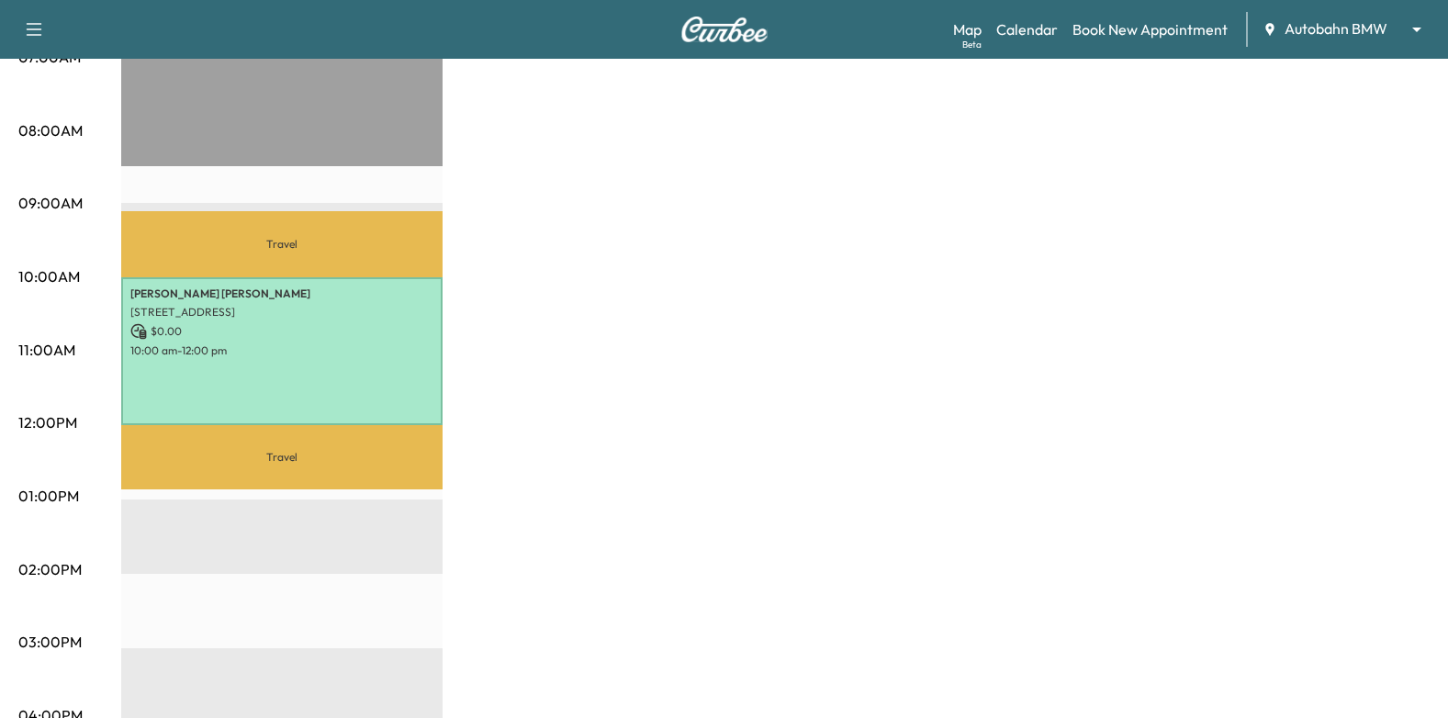
scroll to position [459, 0]
